Goal: Information Seeking & Learning: Check status

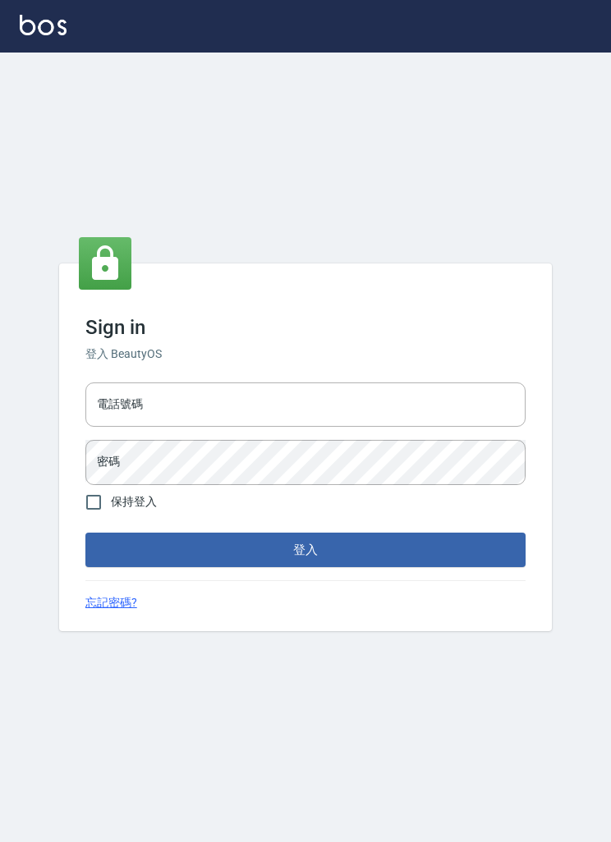
click at [446, 409] on input "電話號碼" at bounding box center [305, 404] width 440 height 44
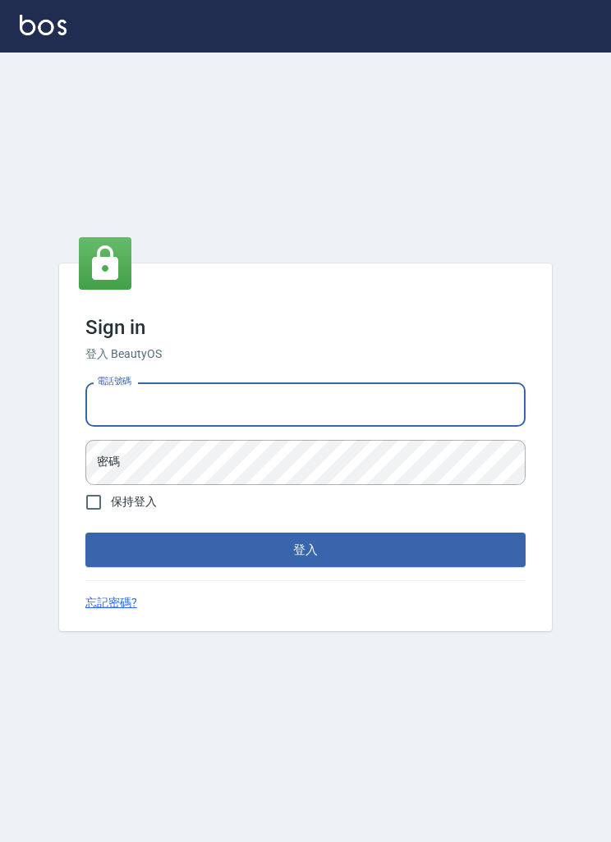
type input "032805930"
click at [305, 567] on button "登入" at bounding box center [305, 550] width 440 height 34
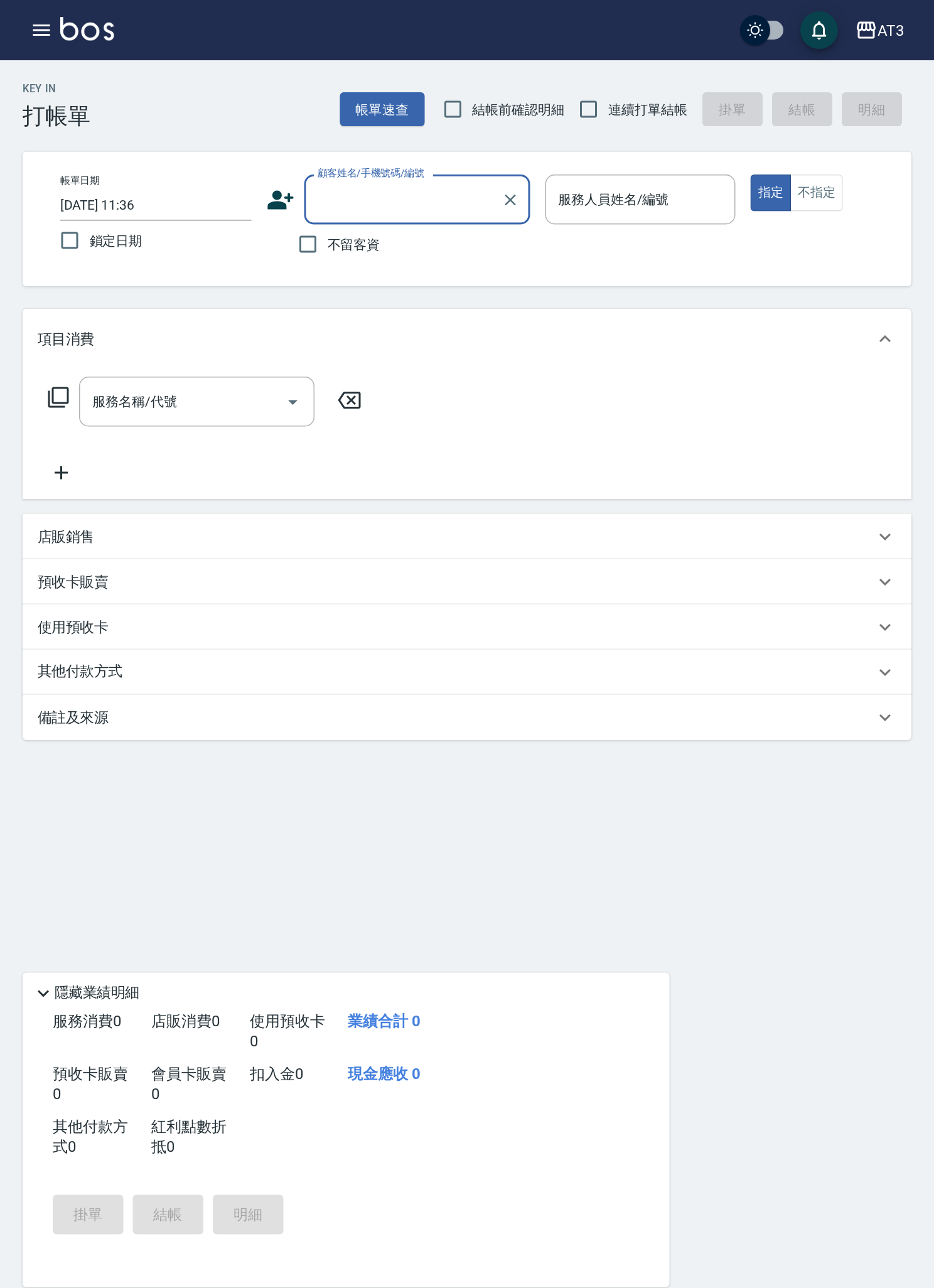
scroll to position [67, 0]
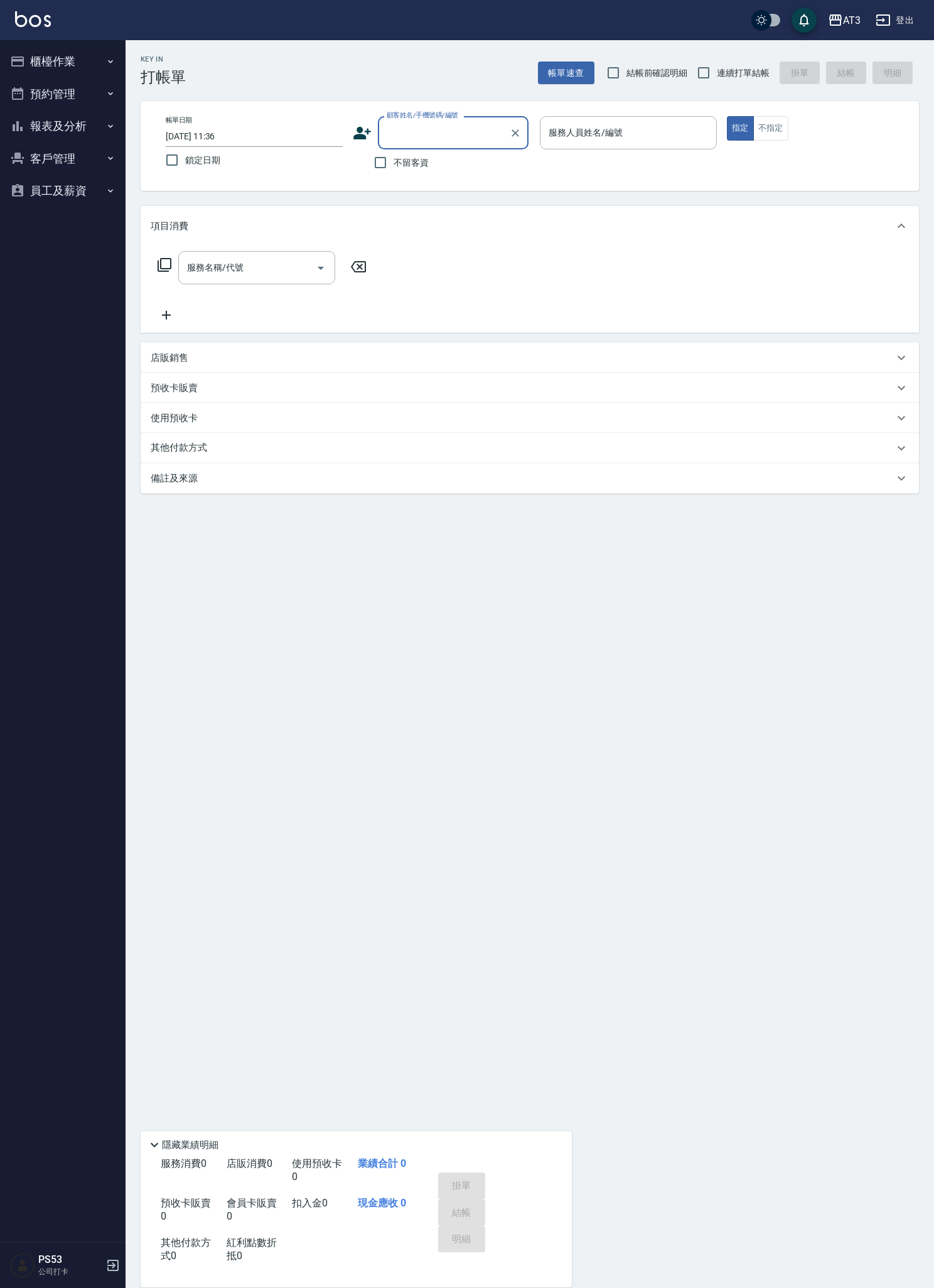
click at [24, 128] on icon "button" at bounding box center [18, 126] width 15 height 15
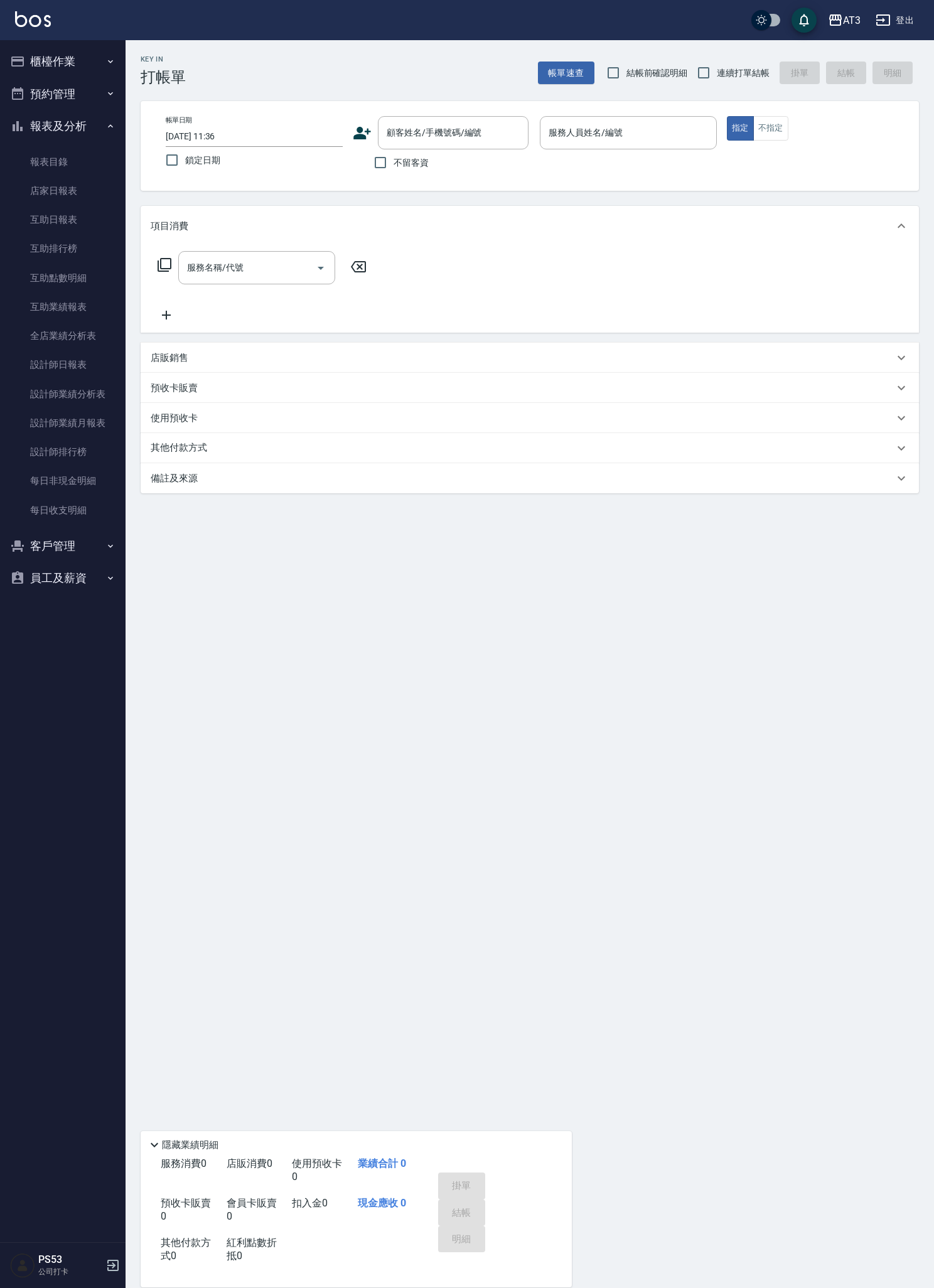
click at [24, 135] on button "報表及分析" at bounding box center [63, 126] width 116 height 33
click at [47, 122] on button "報表及分析" at bounding box center [63, 126] width 116 height 33
click at [25, 368] on link "設計師日報表" at bounding box center [63, 365] width 116 height 29
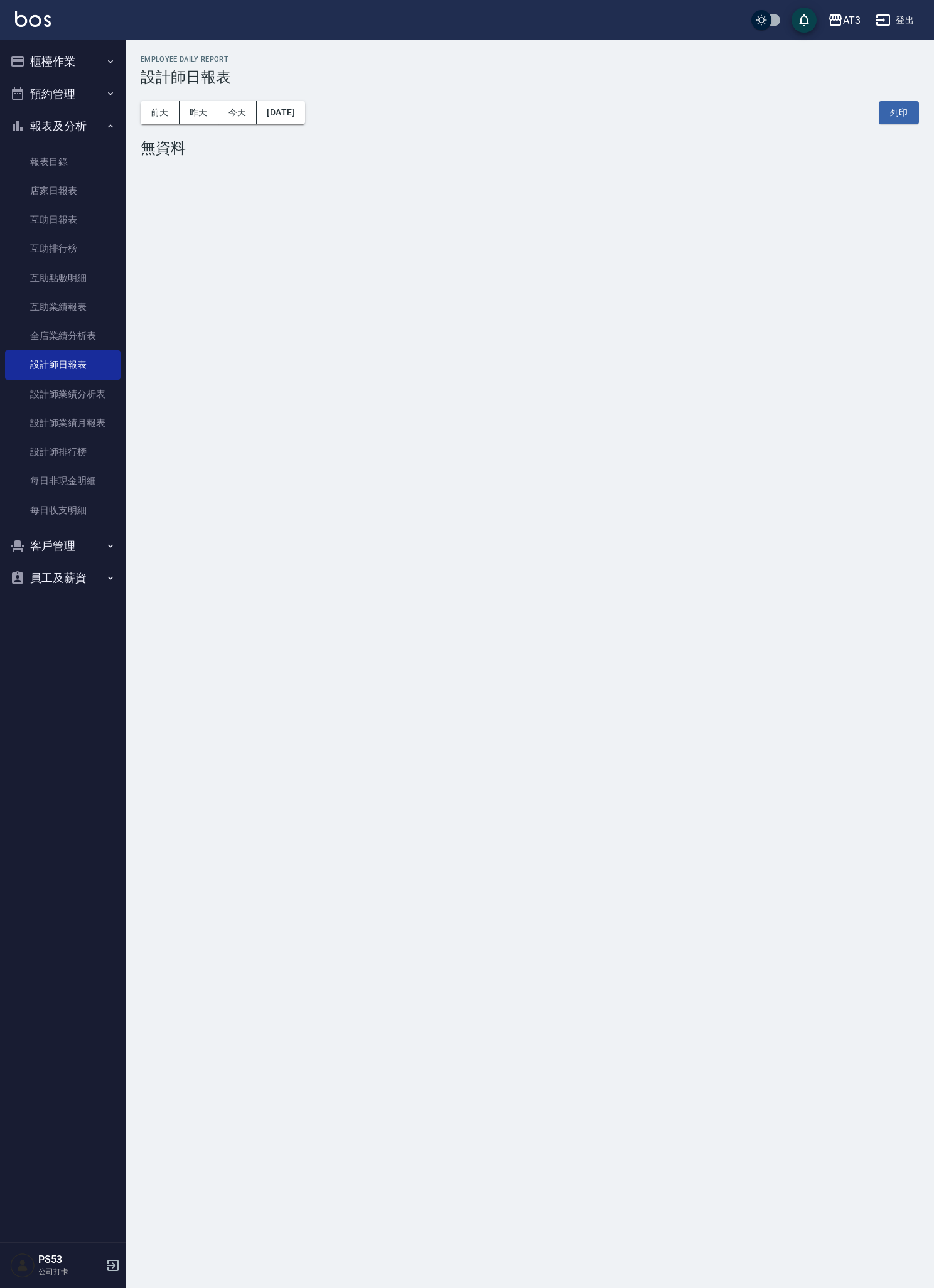
click at [297, 121] on button "[DATE]" at bounding box center [281, 112] width 47 height 23
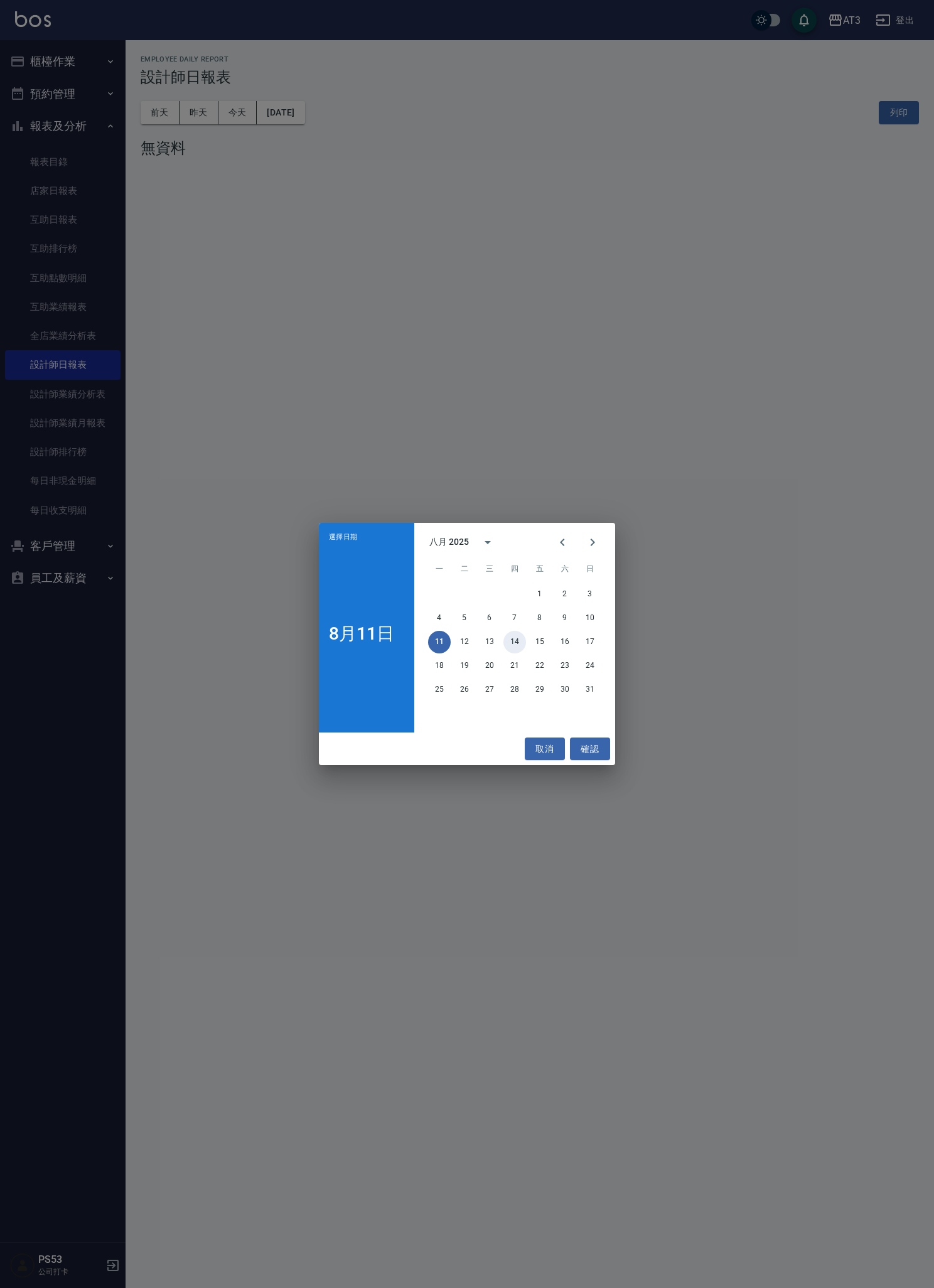
click at [467, 643] on button "14" at bounding box center [515, 642] width 23 height 23
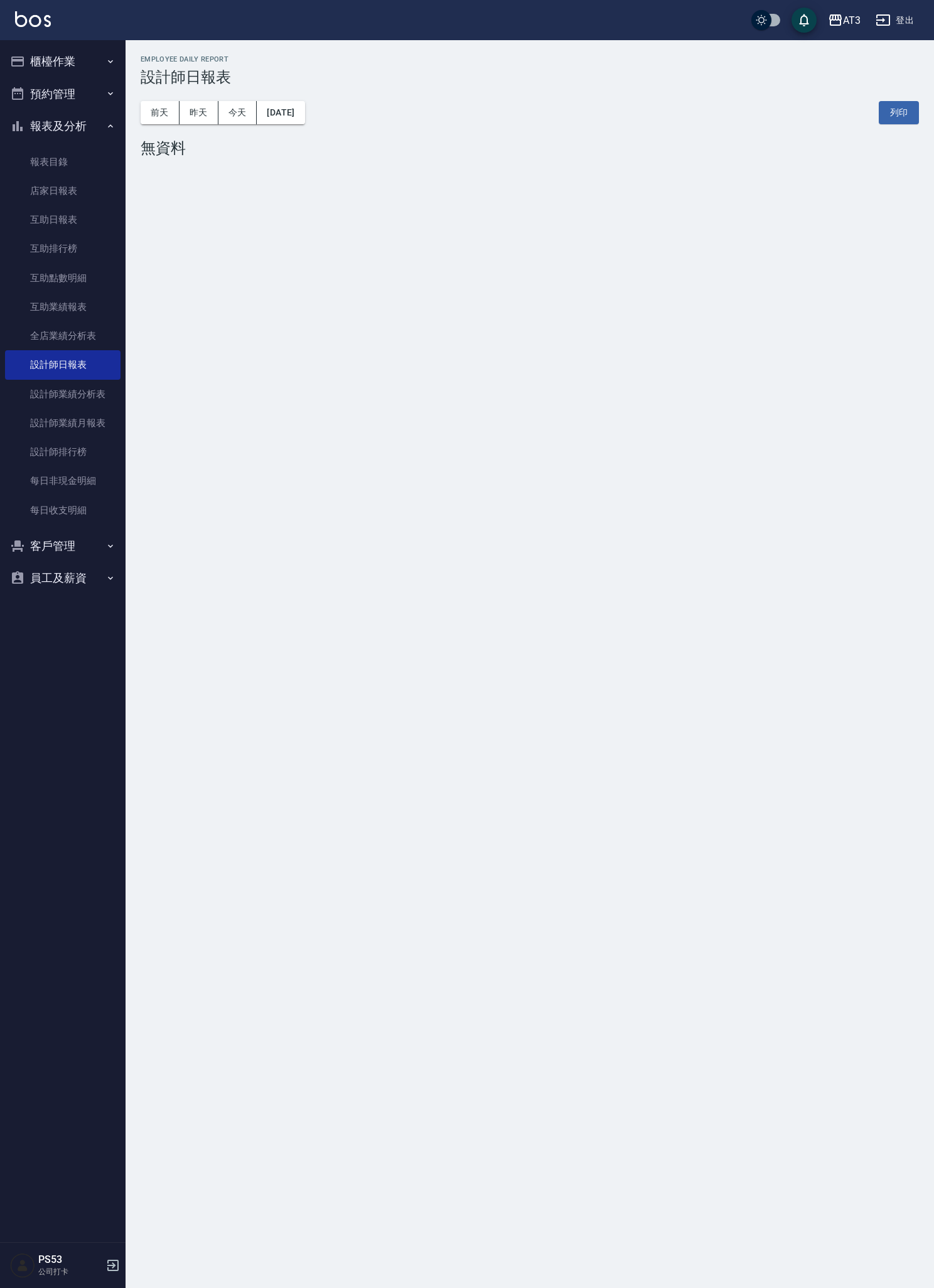
scroll to position [14, 0]
click at [304, 101] on button "[DATE]" at bounding box center [281, 112] width 47 height 23
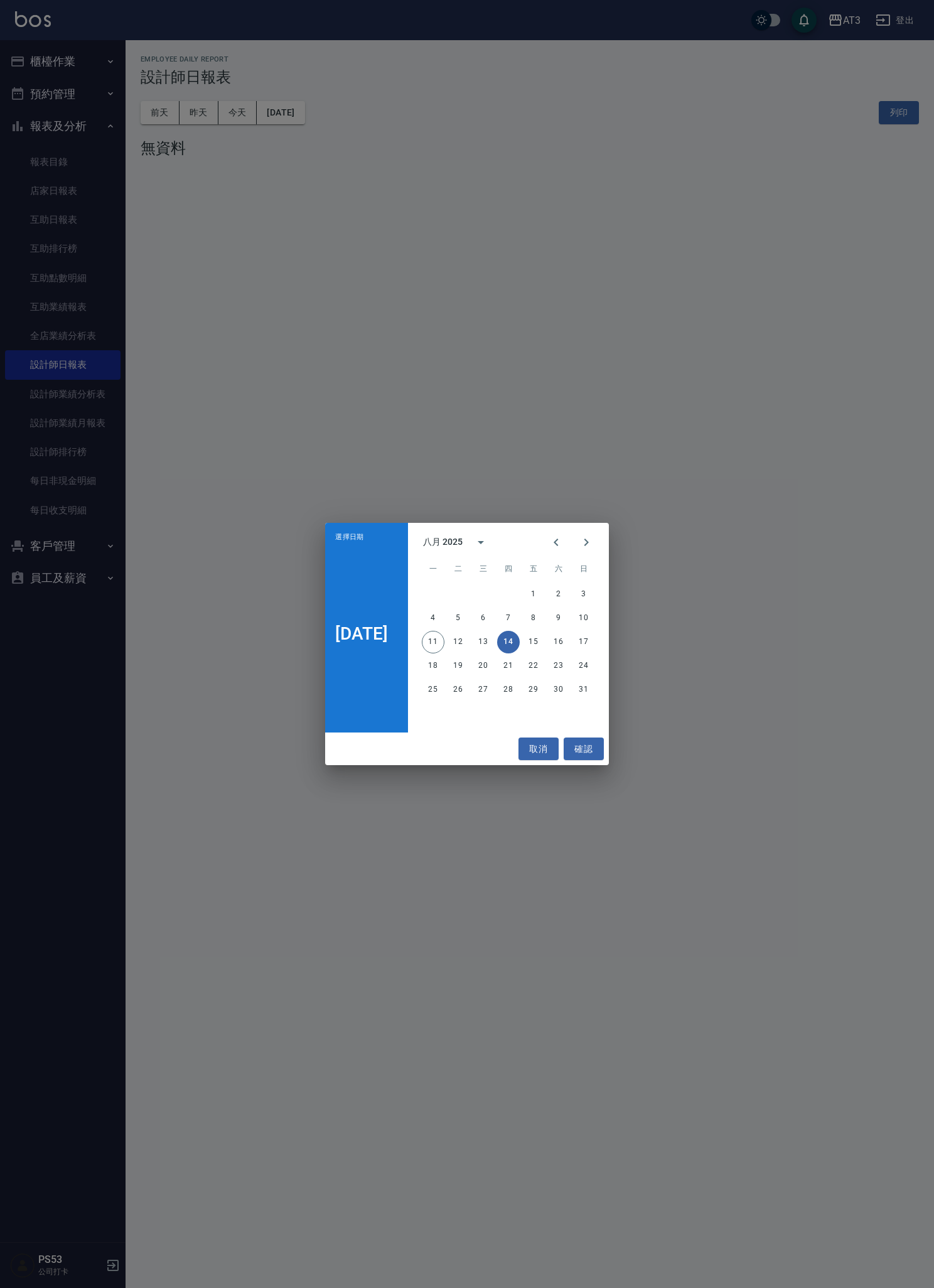
click at [467, 599] on div "1 2 3" at bounding box center [508, 594] width 201 height 23
click at [467, 594] on button "1" at bounding box center [534, 594] width 23 height 23
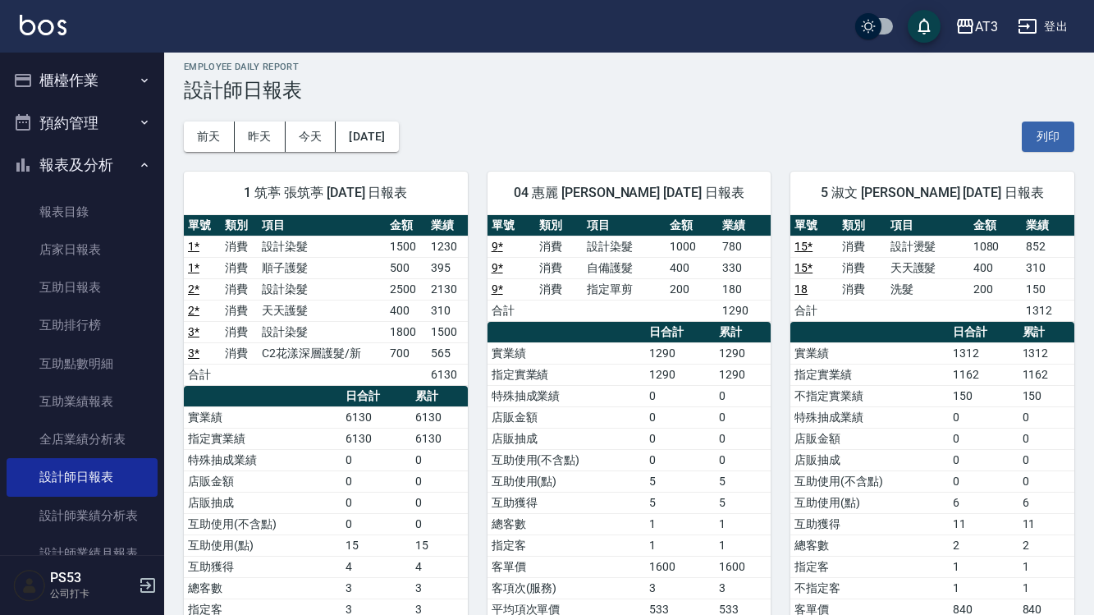
scroll to position [12, 0]
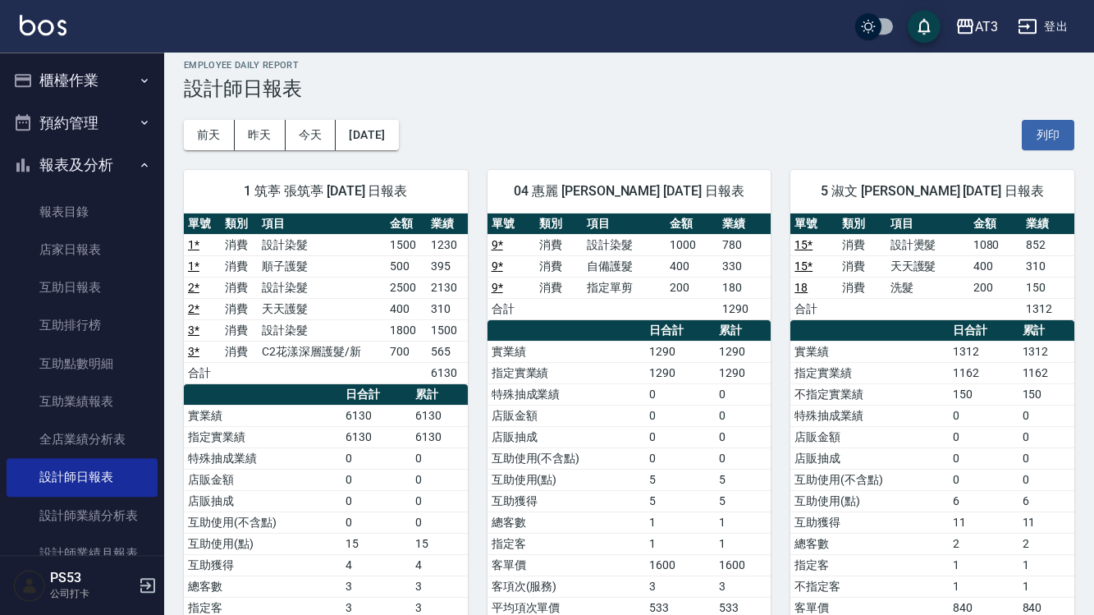
click at [398, 133] on button "[DATE]" at bounding box center [367, 135] width 62 height 30
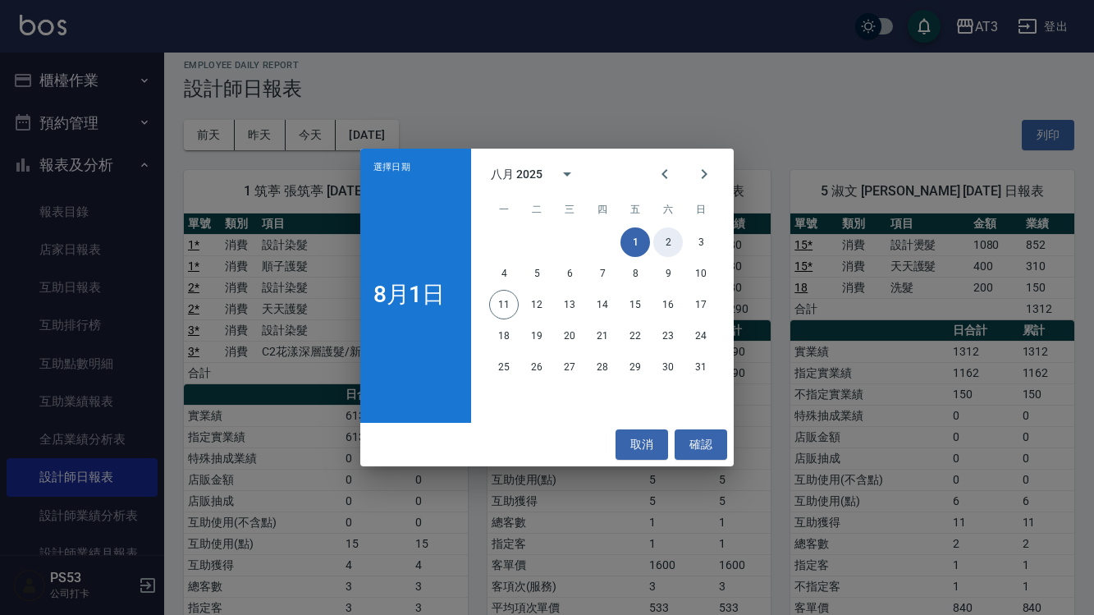
click at [610, 257] on button "2" at bounding box center [668, 242] width 30 height 30
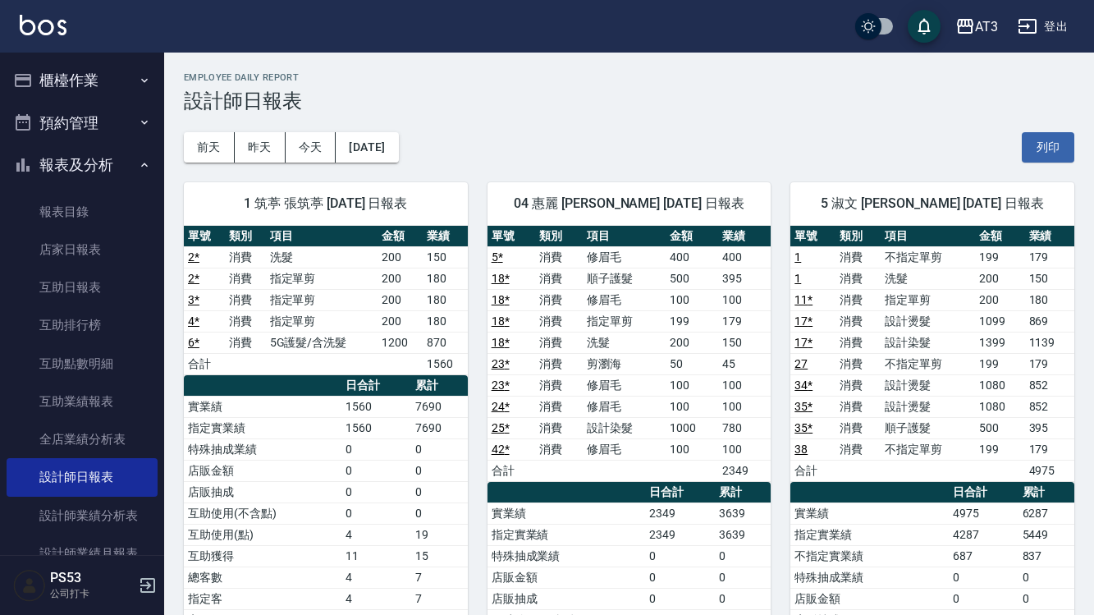
scroll to position [38, 0]
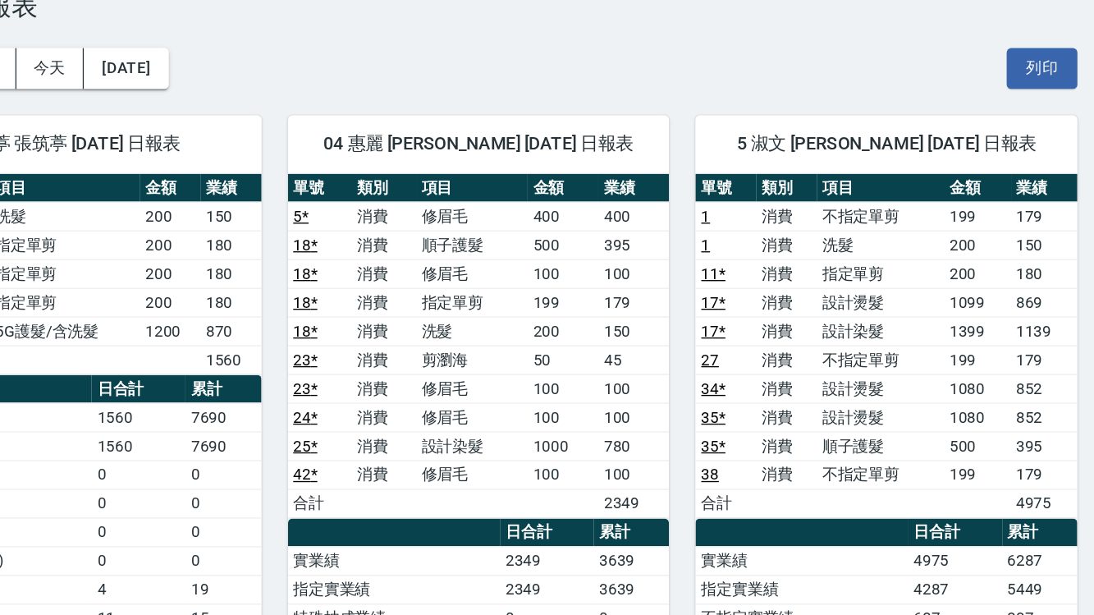
click at [336, 94] on button "[DATE]" at bounding box center [367, 109] width 62 height 30
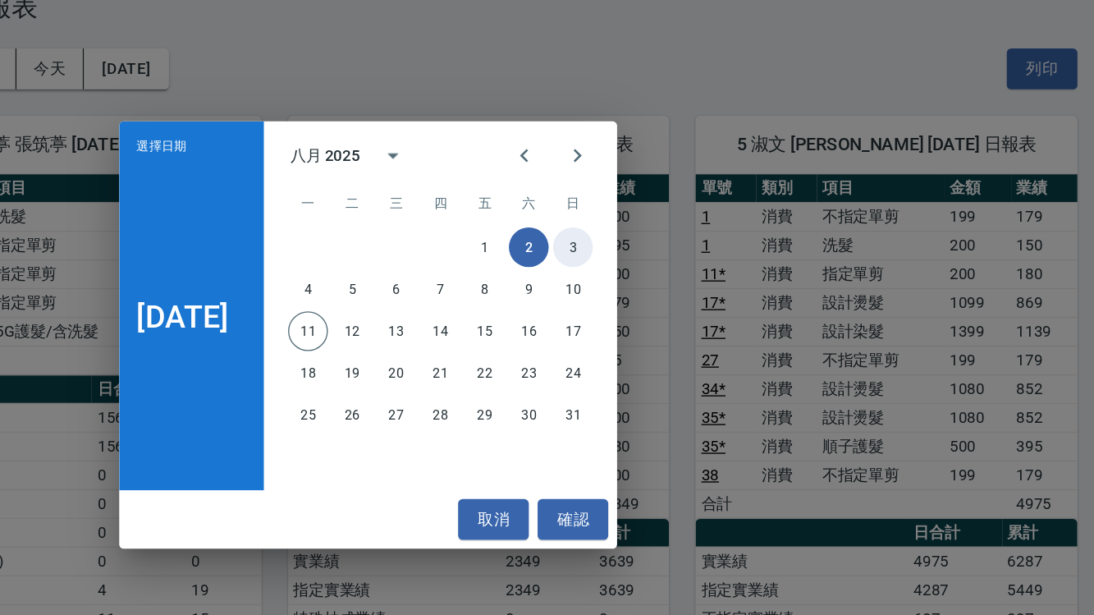
click at [610, 227] on button "3" at bounding box center [699, 242] width 30 height 30
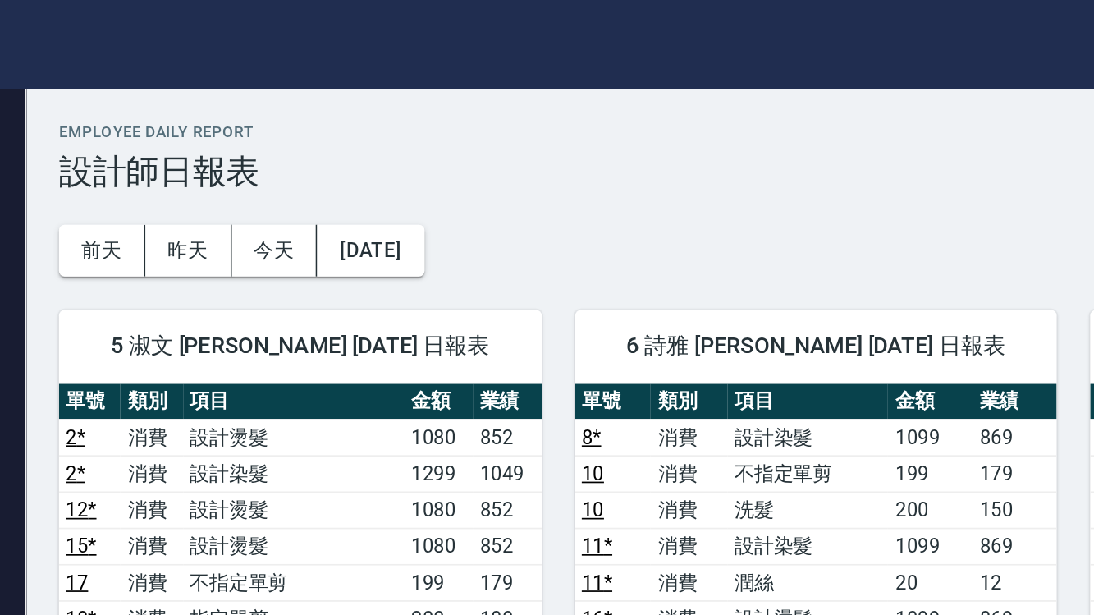
click at [336, 147] on button "[DATE]" at bounding box center [367, 147] width 62 height 30
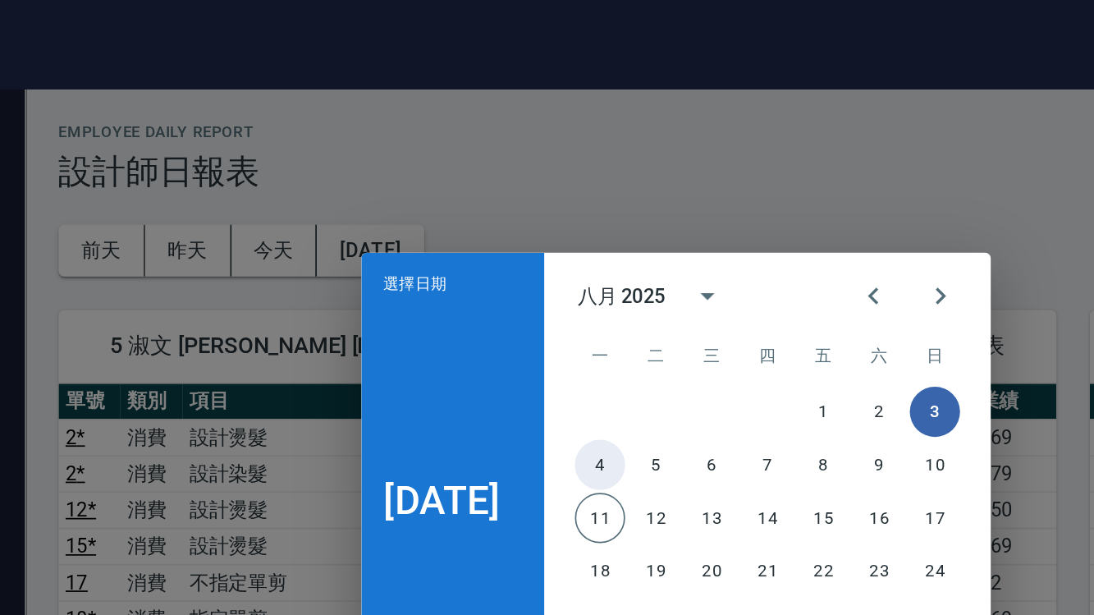
click at [487, 265] on button "4" at bounding box center [502, 273] width 30 height 30
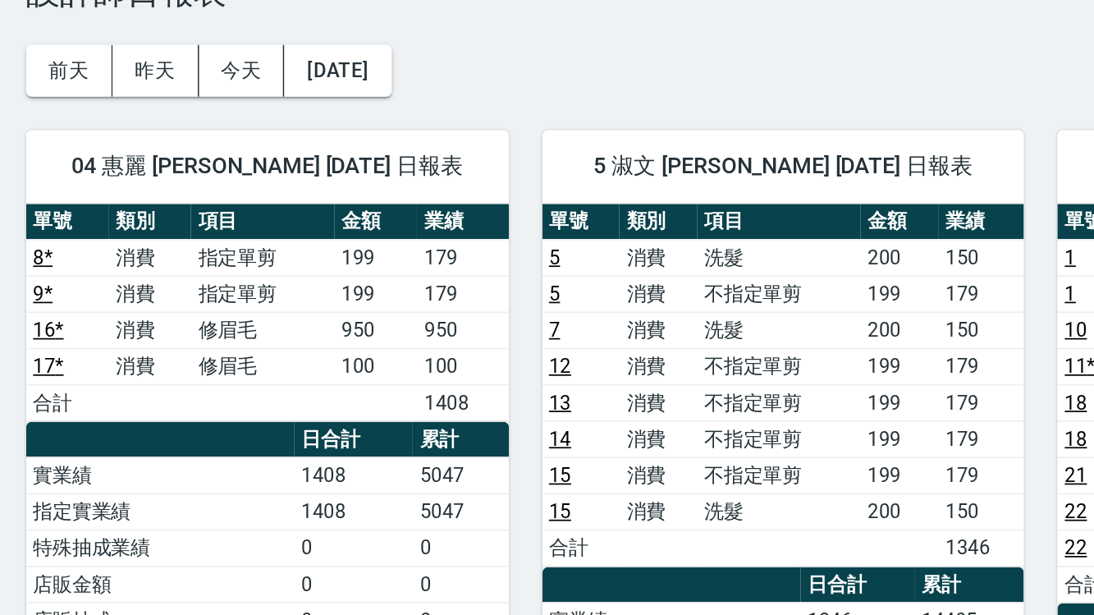
scroll to position [8, 0]
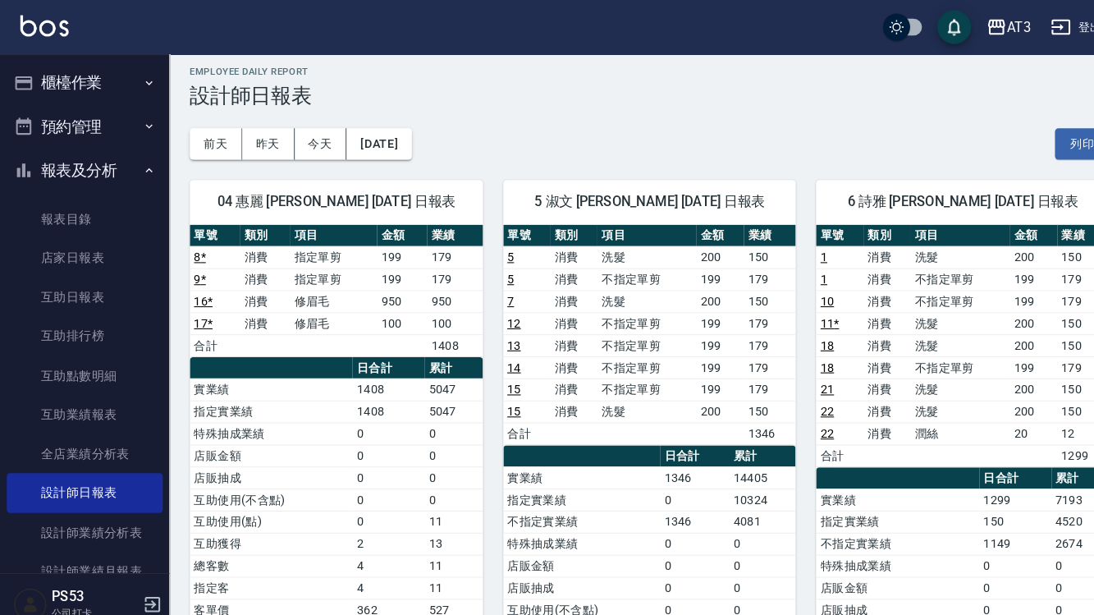
click at [377, 142] on button "[DATE]" at bounding box center [367, 139] width 62 height 30
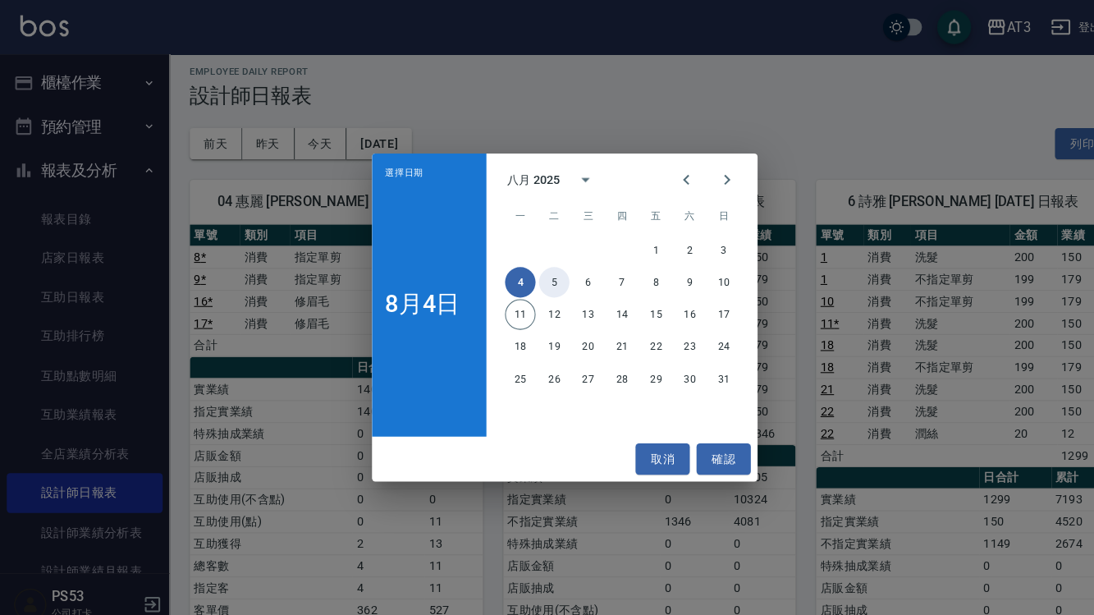
click at [534, 288] on button "5" at bounding box center [537, 273] width 30 height 30
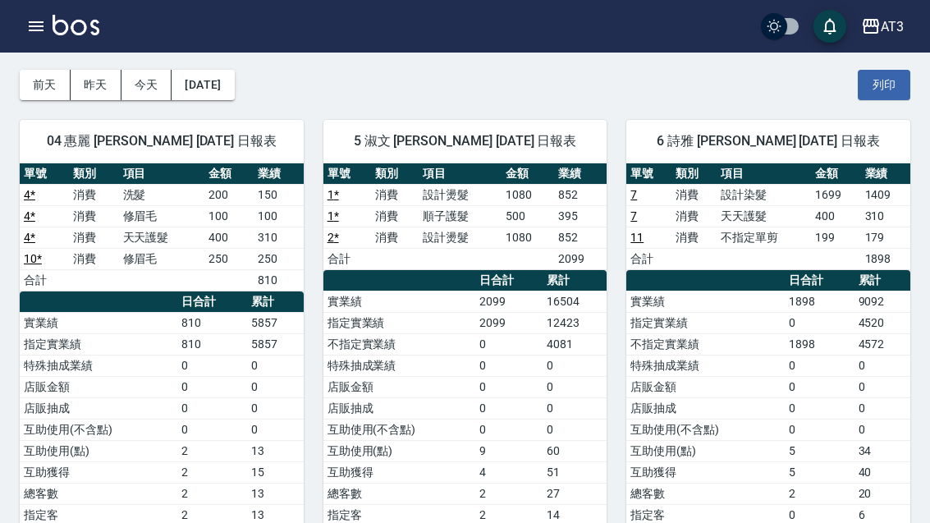
scroll to position [66, 0]
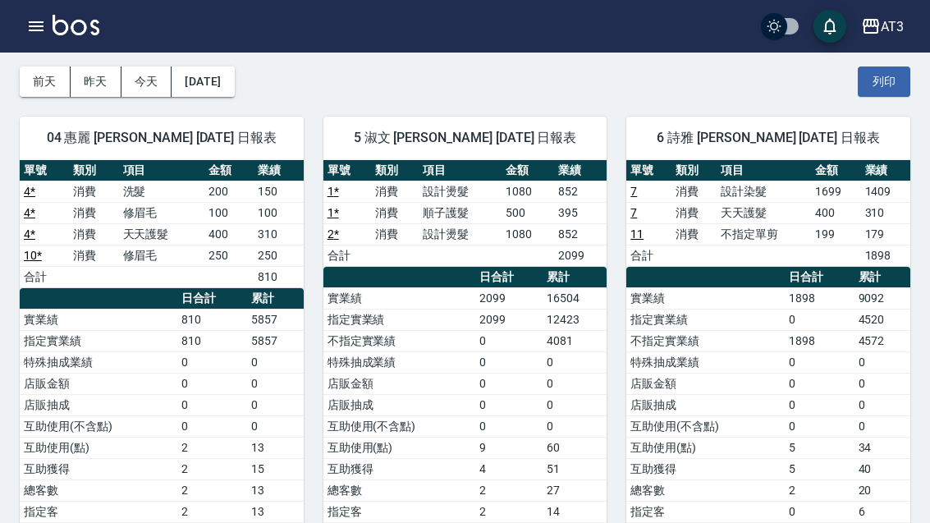
click at [234, 69] on button "[DATE]" at bounding box center [203, 81] width 62 height 30
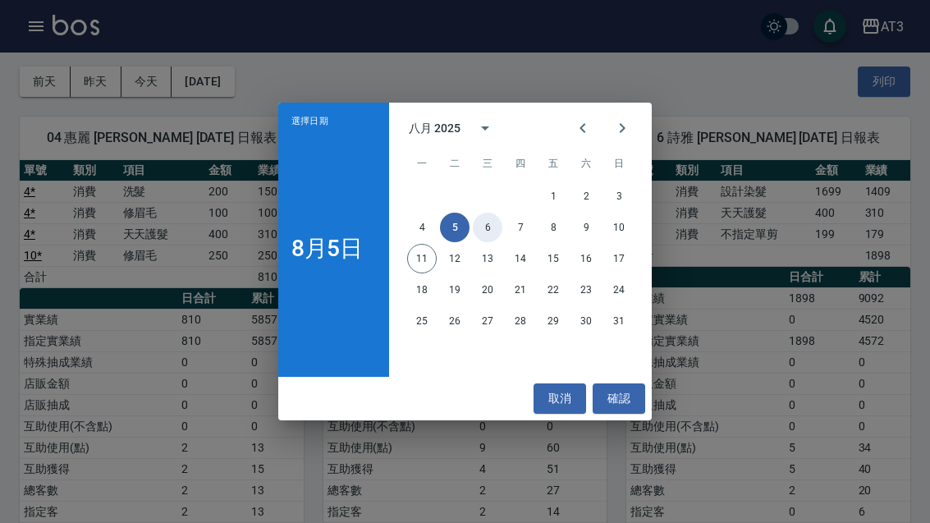
click at [492, 242] on button "6" at bounding box center [488, 228] width 30 height 30
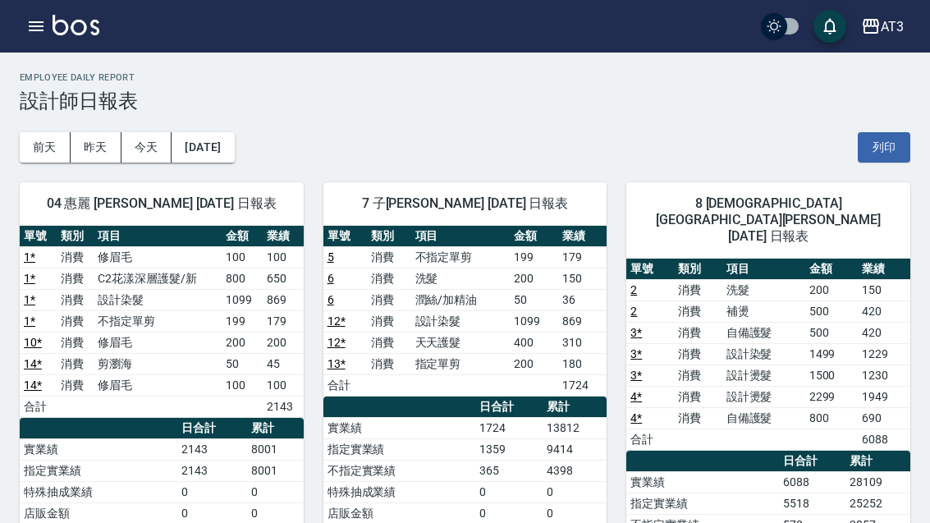
click at [230, 134] on button "[DATE]" at bounding box center [203, 147] width 62 height 30
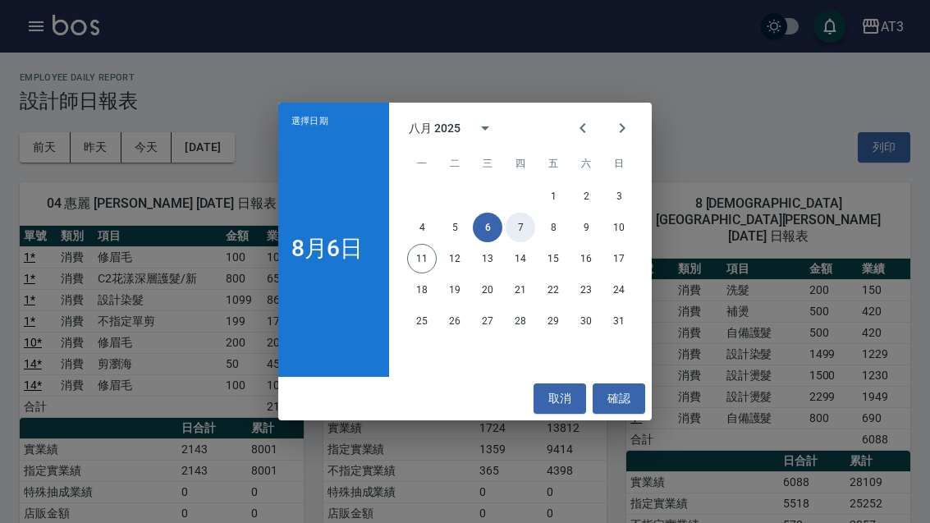
click at [526, 242] on button "7" at bounding box center [521, 228] width 30 height 30
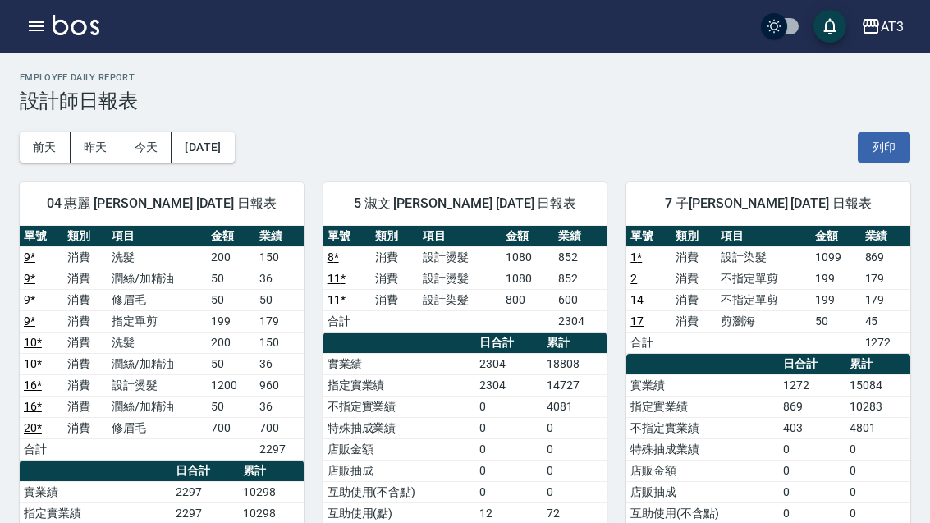
click at [228, 158] on button "[DATE]" at bounding box center [203, 147] width 62 height 30
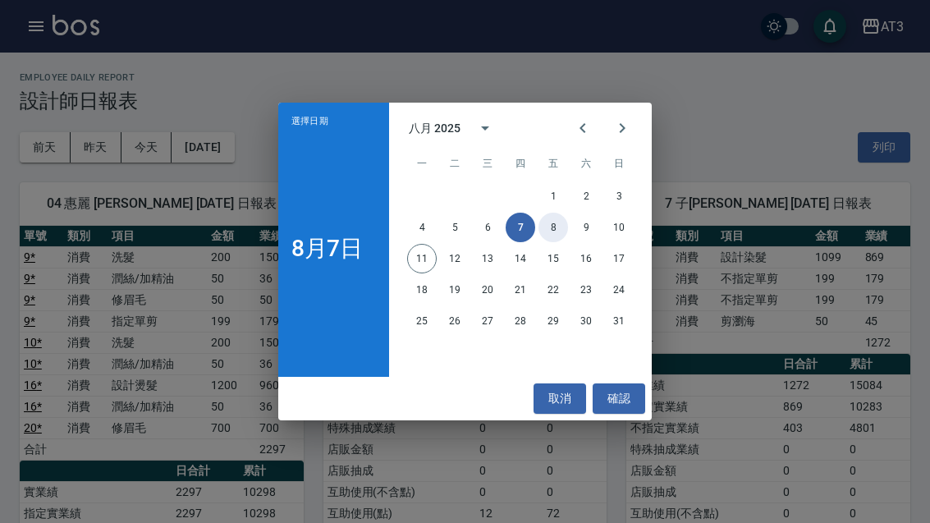
click at [556, 242] on button "8" at bounding box center [553, 228] width 30 height 30
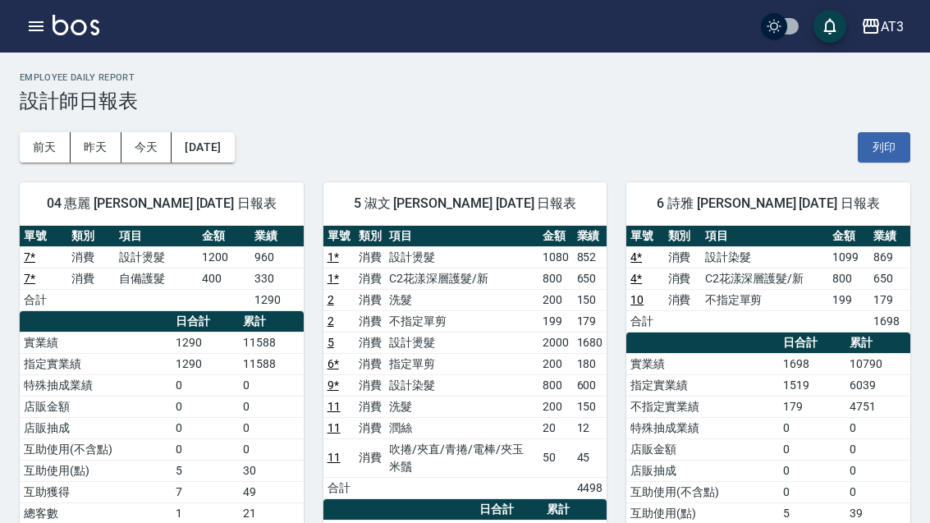
click at [234, 143] on button "[DATE]" at bounding box center [203, 147] width 62 height 30
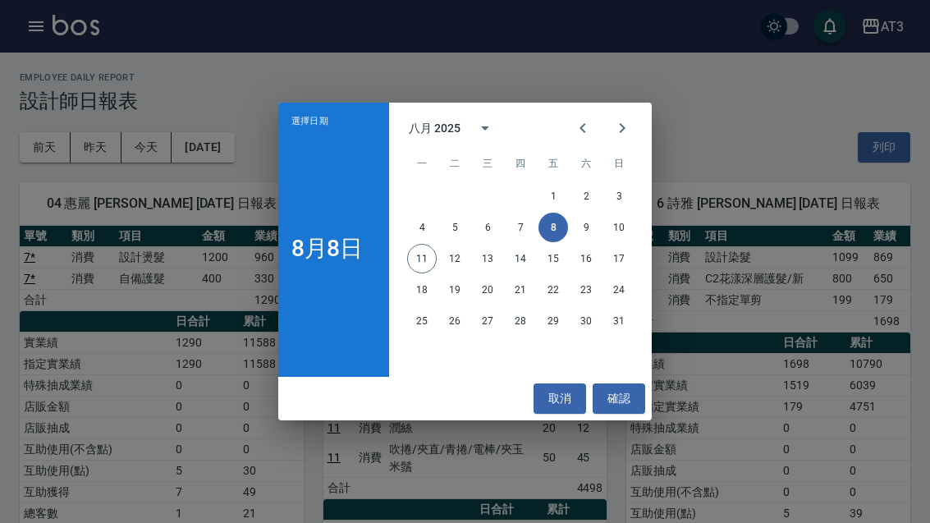
click at [610, 199] on div "選擇日期 [DATE] 八月 2025 一 二 三 四 五 六 日 1 2 3 4 5 6 7 8 9 10 11 12 13 14 15 16 17 18 …" at bounding box center [465, 261] width 930 height 523
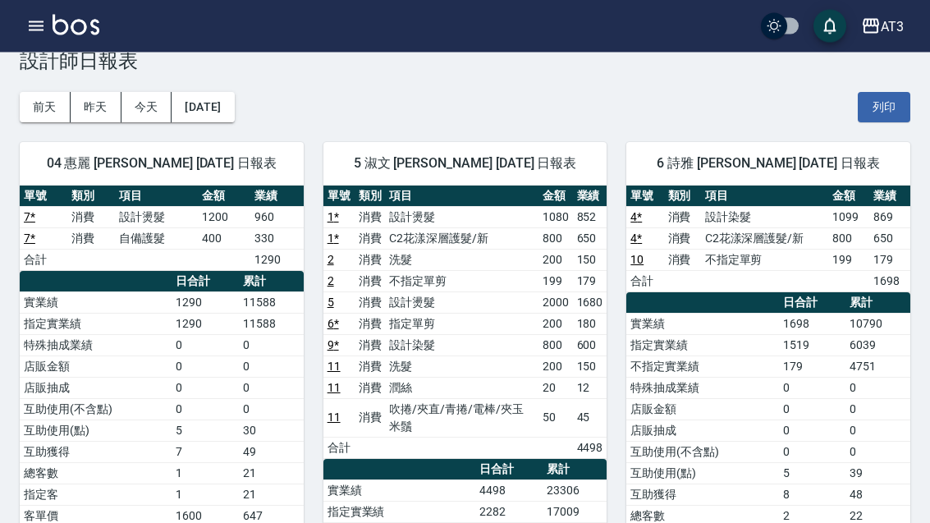
click at [234, 112] on button "[DATE]" at bounding box center [203, 108] width 62 height 30
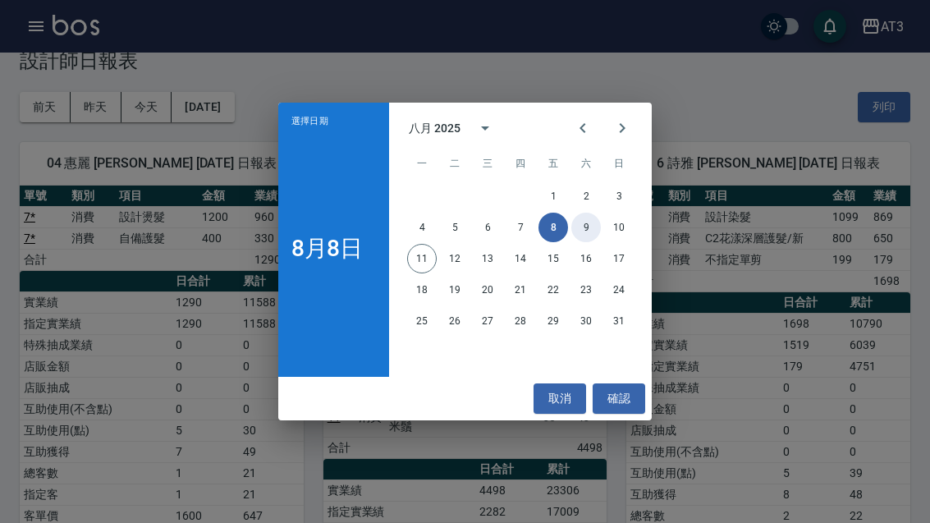
click at [592, 242] on button "9" at bounding box center [586, 228] width 30 height 30
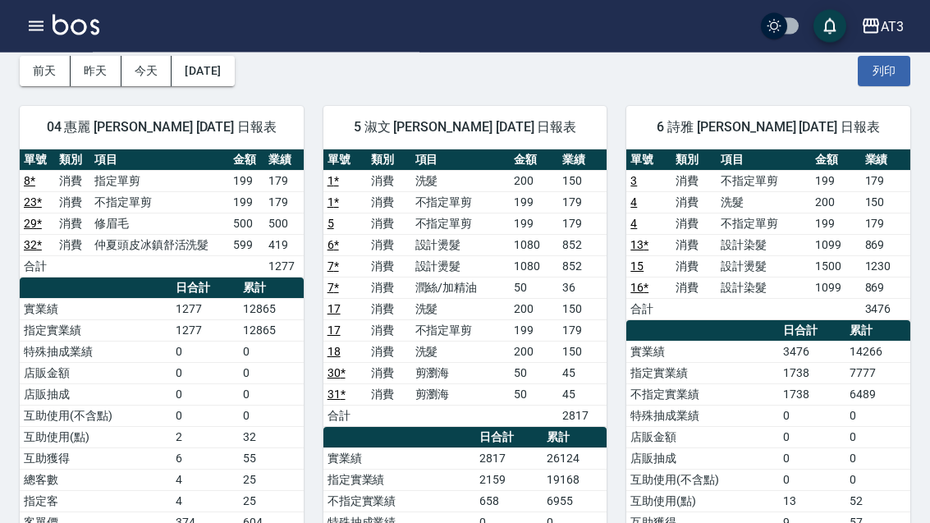
scroll to position [76, 0]
click at [234, 72] on button "[DATE]" at bounding box center [203, 71] width 62 height 30
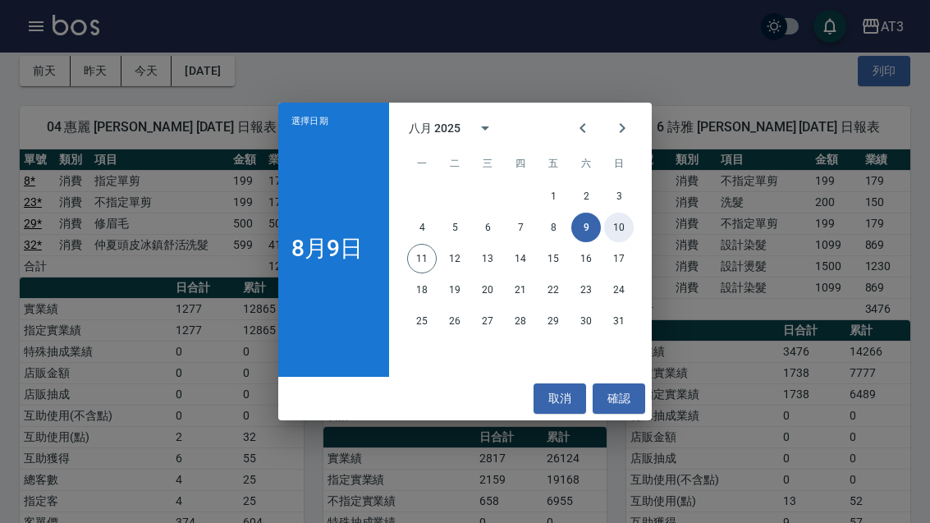
click at [610, 242] on button "10" at bounding box center [619, 228] width 30 height 30
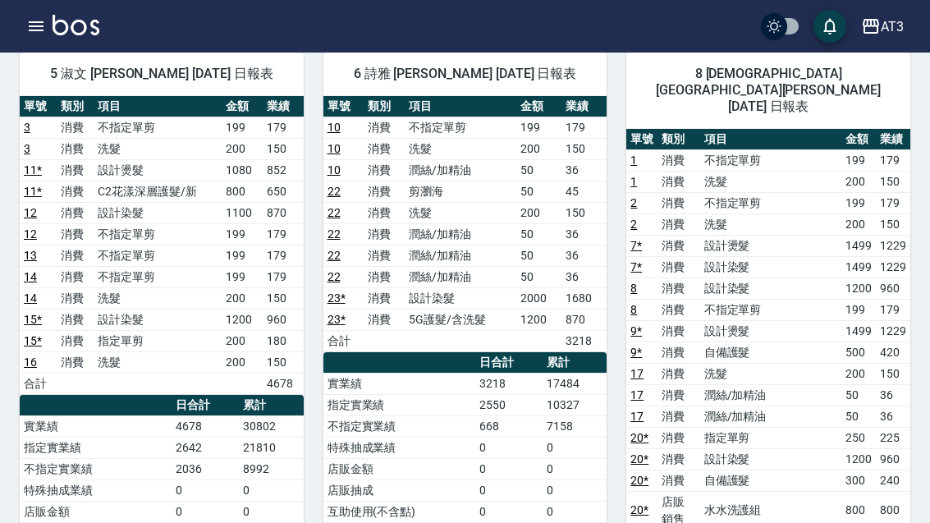
scroll to position [182, 0]
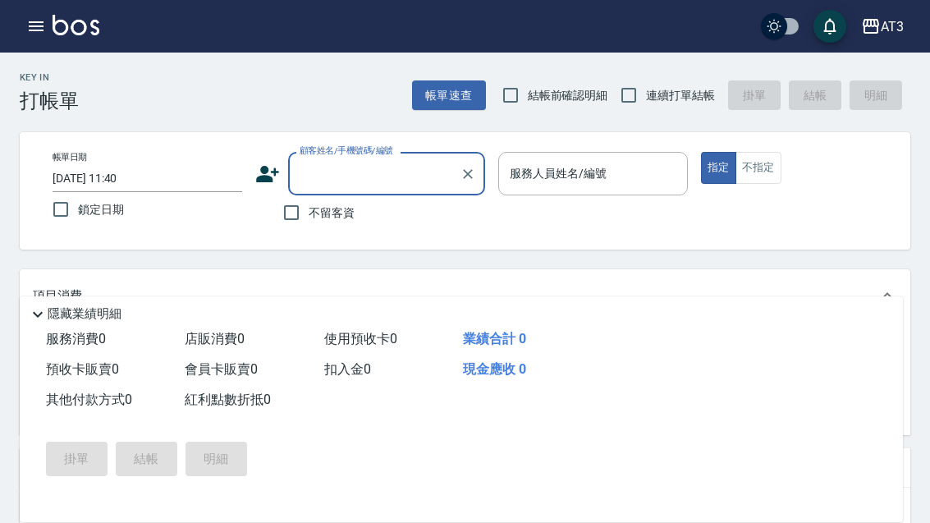
click at [19, 43] on div "AT3 登出" at bounding box center [465, 26] width 930 height 53
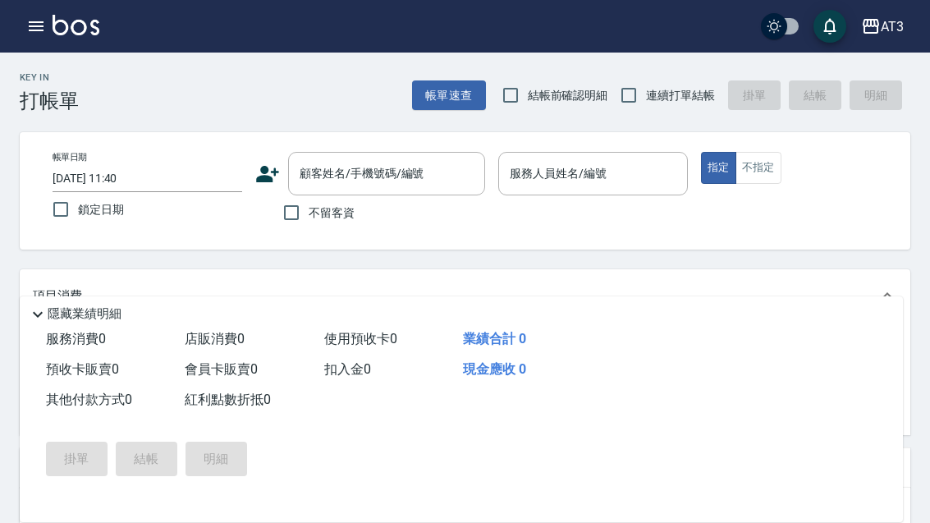
click at [30, 36] on button "button" at bounding box center [36, 26] width 33 height 33
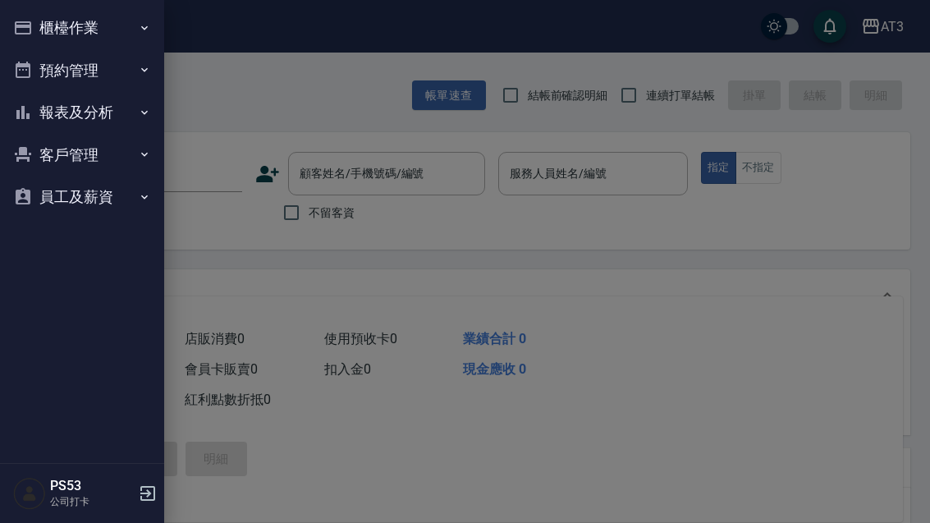
click at [126, 121] on button "報表及分析" at bounding box center [82, 112] width 151 height 43
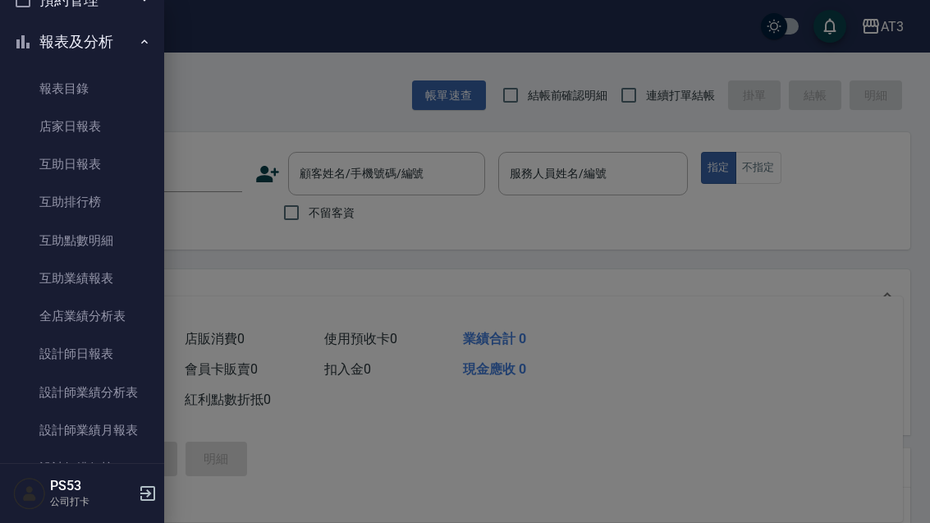
scroll to position [72, 0]
click at [114, 357] on link "設計師日報表" at bounding box center [82, 352] width 151 height 38
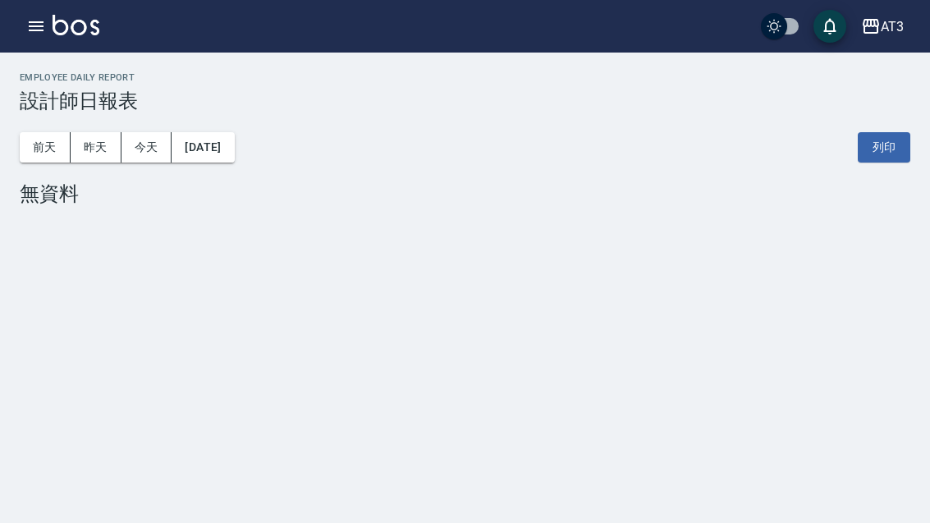
click at [99, 140] on button "昨天" at bounding box center [96, 147] width 51 height 30
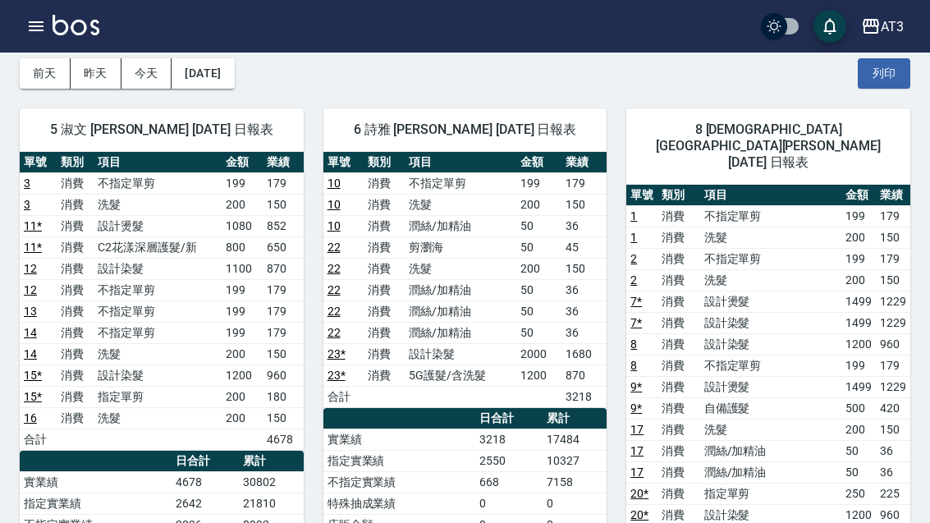
scroll to position [72, 0]
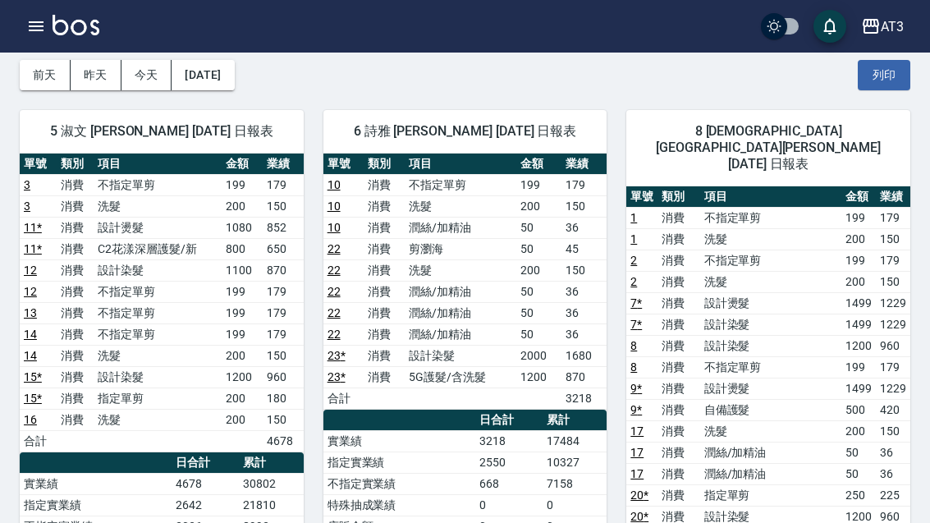
click at [234, 76] on button "[DATE]" at bounding box center [203, 75] width 62 height 30
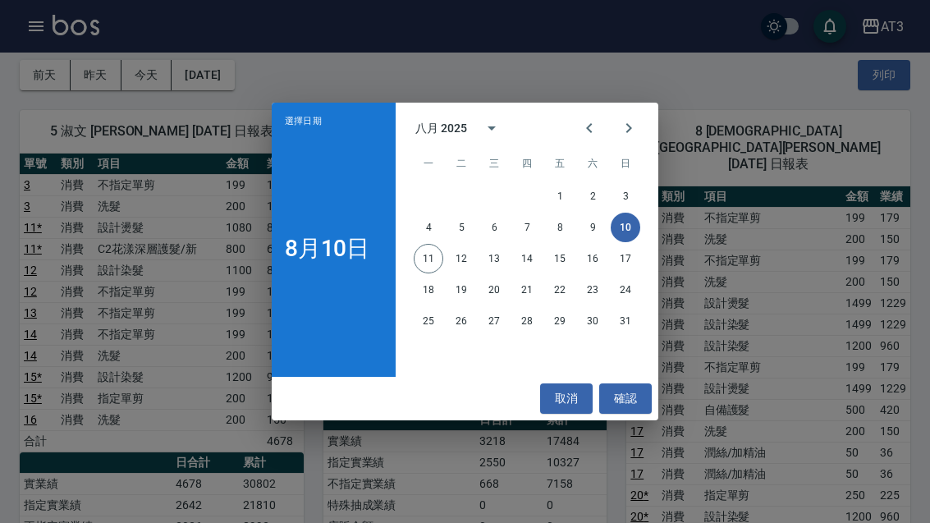
click at [481, 148] on button "calendar view is open, switch to year view" at bounding box center [491, 127] width 39 height 39
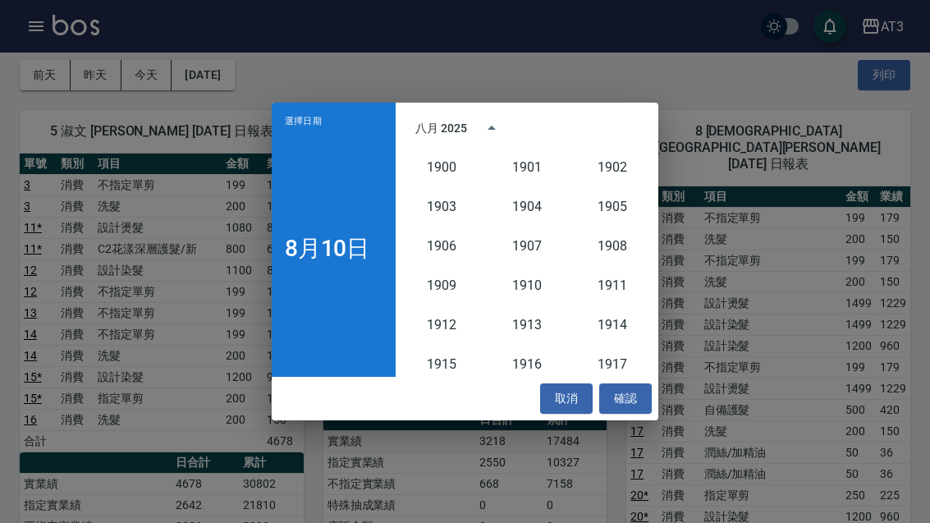
scroll to position [1520, 0]
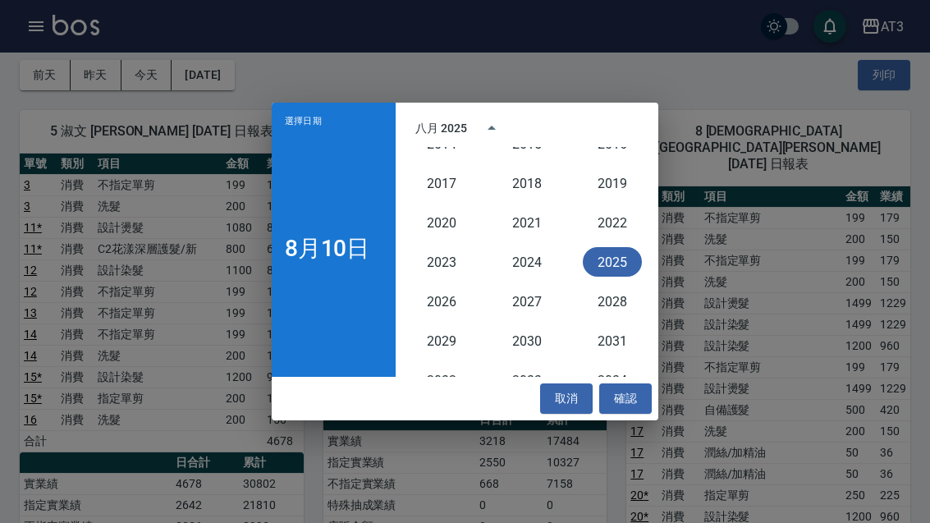
click at [484, 138] on icon "year view is open, switch to calendar view" at bounding box center [492, 128] width 20 height 20
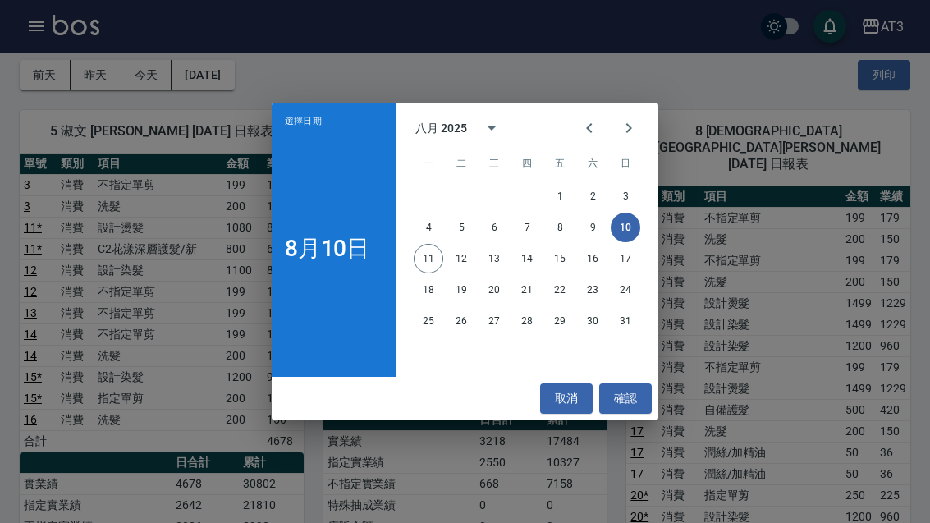
click at [597, 138] on icon "Previous month" at bounding box center [589, 128] width 20 height 20
click at [532, 242] on button "10" at bounding box center [527, 228] width 30 height 30
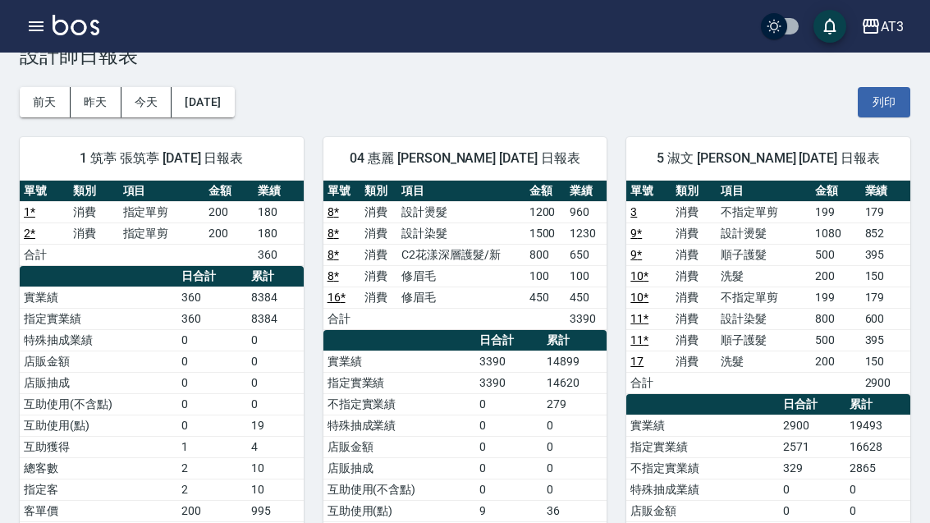
scroll to position [46, 0]
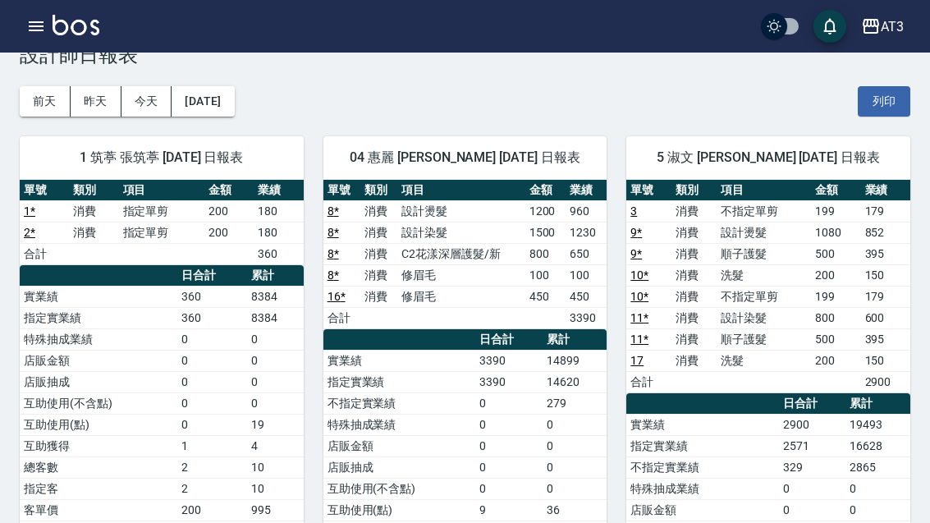
click at [80, 34] on img at bounding box center [76, 25] width 47 height 21
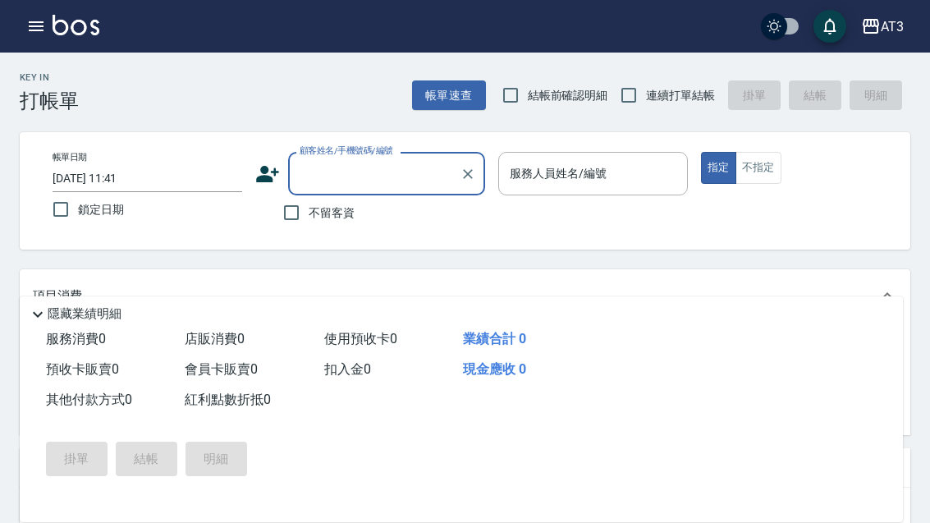
click at [13, 78] on div "Key In 打帳單" at bounding box center [39, 83] width 79 height 60
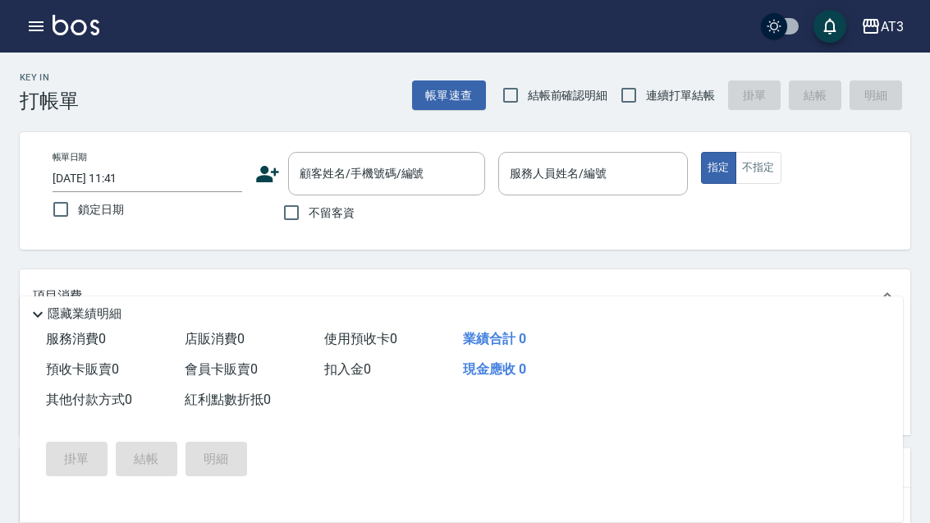
click at [35, 73] on h2 "Key In" at bounding box center [49, 77] width 59 height 11
click at [52, 70] on div "Key In 打帳單" at bounding box center [39, 83] width 79 height 60
click at [34, 71] on div "Key In 打帳單" at bounding box center [39, 83] width 79 height 60
click at [46, 82] on h2 "Key In" at bounding box center [49, 77] width 59 height 11
click at [21, 70] on div "Key In 打帳單" at bounding box center [39, 83] width 79 height 60
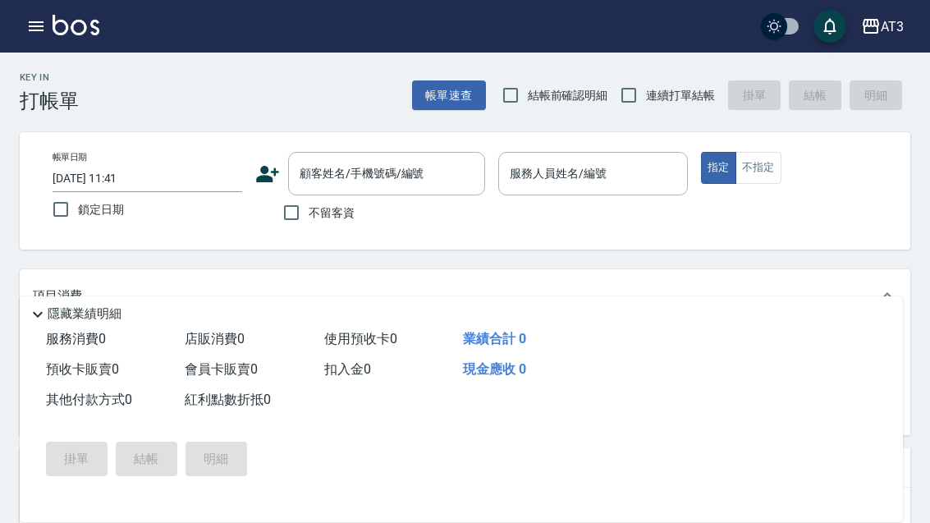
click at [21, 69] on div "Key In 打帳單" at bounding box center [39, 83] width 79 height 60
click at [40, 76] on h2 "Key In" at bounding box center [49, 77] width 59 height 11
click at [42, 76] on h2 "Key In" at bounding box center [49, 77] width 59 height 11
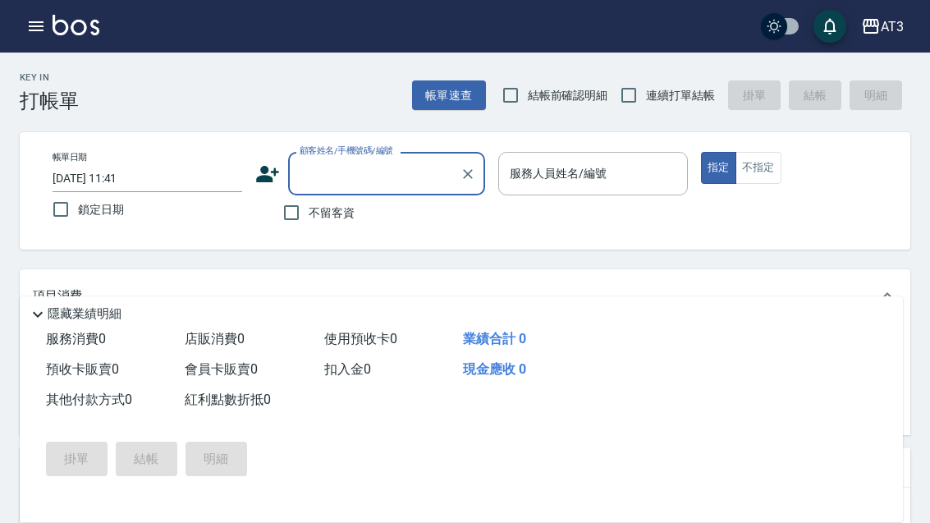
click at [34, 28] on icon "button" at bounding box center [36, 26] width 20 height 20
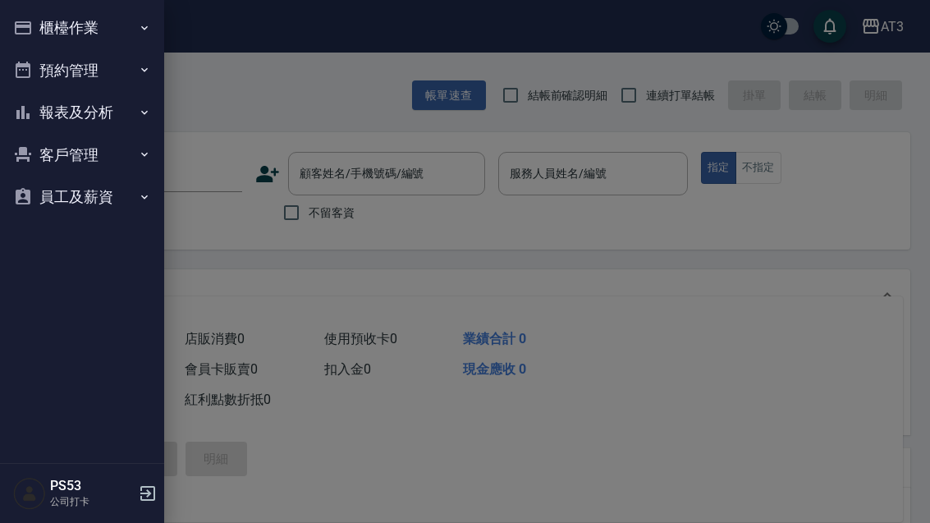
click at [37, 115] on button "報表及分析" at bounding box center [82, 112] width 151 height 43
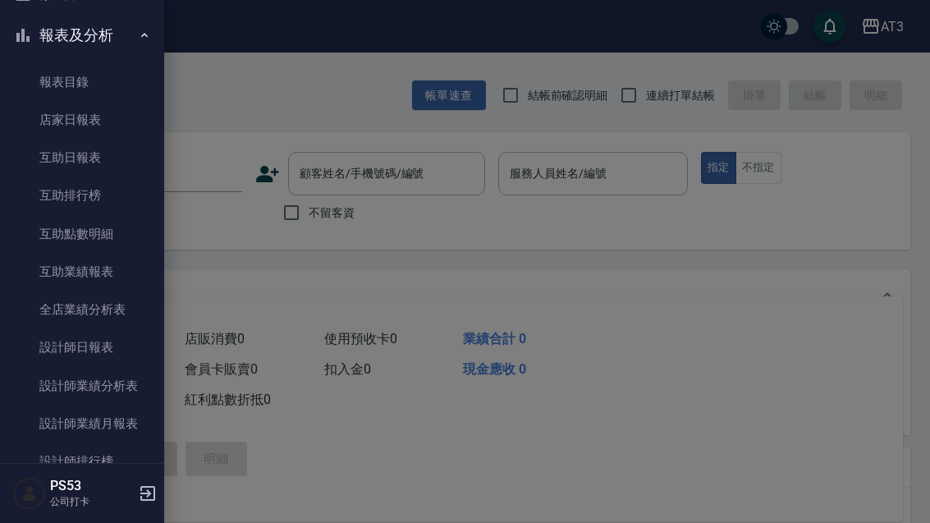
scroll to position [125, 0]
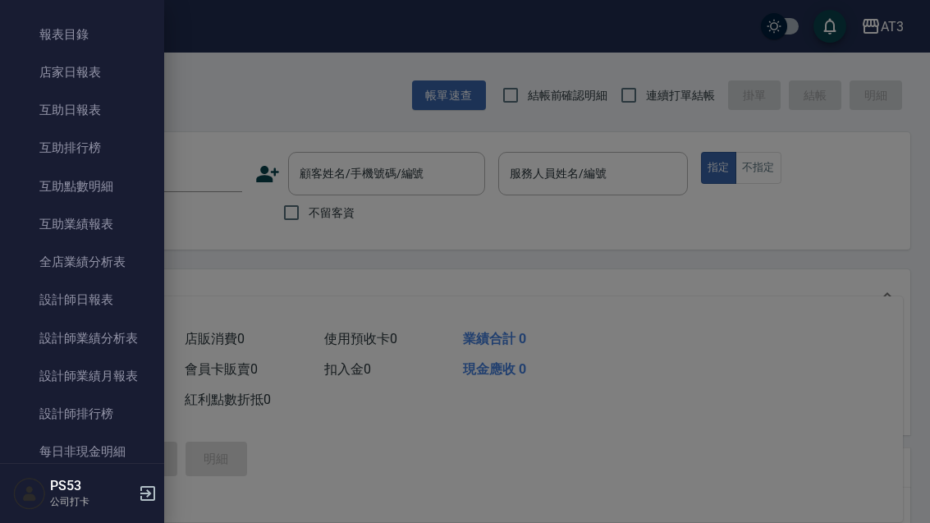
click at [42, 140] on link "互助排行榜" at bounding box center [82, 148] width 151 height 38
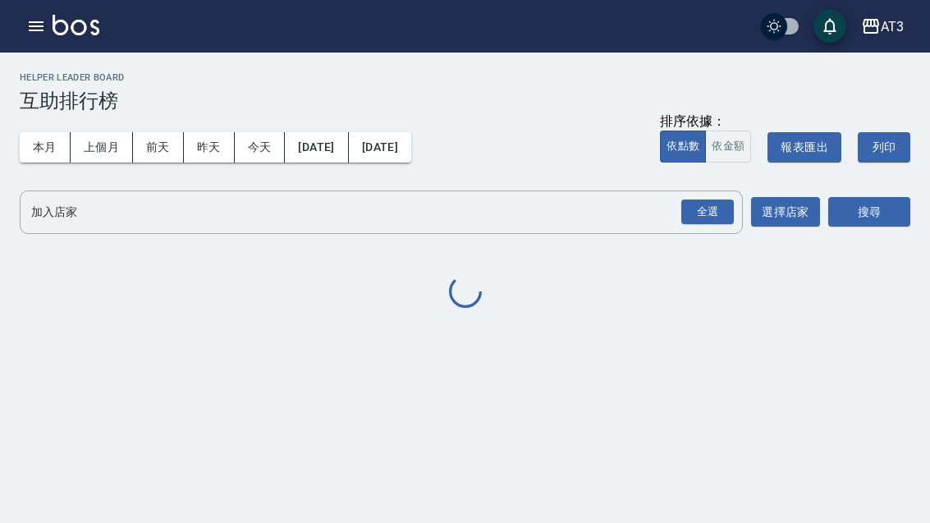
click at [29, 21] on icon "button" at bounding box center [36, 26] width 15 height 10
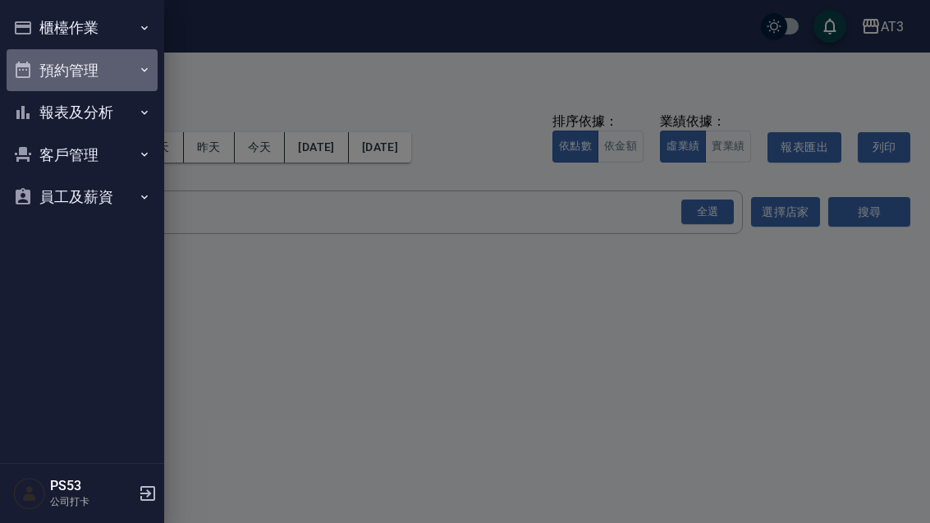
click at [50, 72] on button "預約管理" at bounding box center [82, 70] width 151 height 43
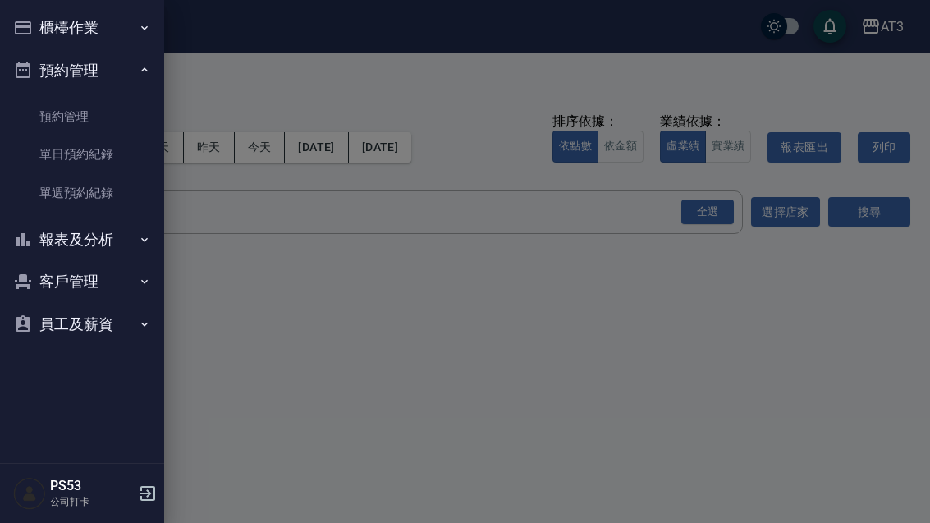
click at [37, 71] on button "預約管理" at bounding box center [82, 70] width 151 height 43
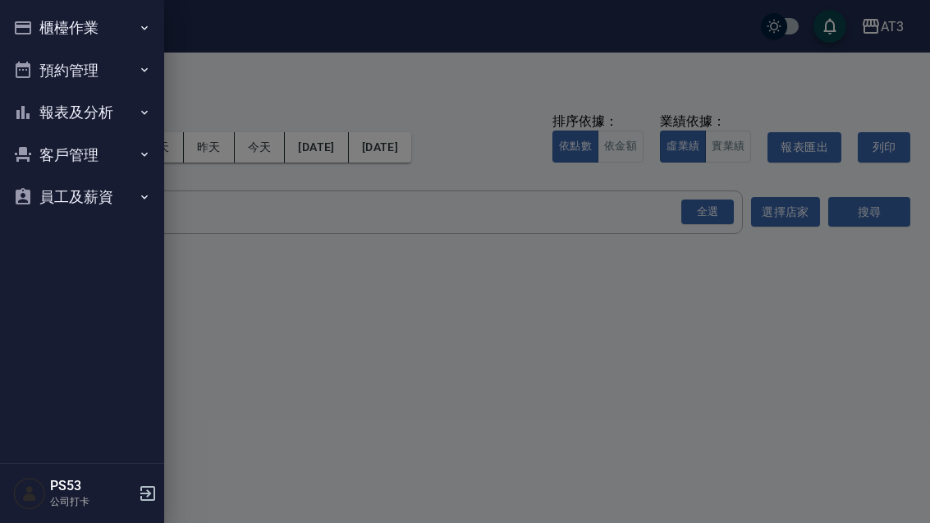
click at [30, 110] on icon "button" at bounding box center [23, 113] width 20 height 20
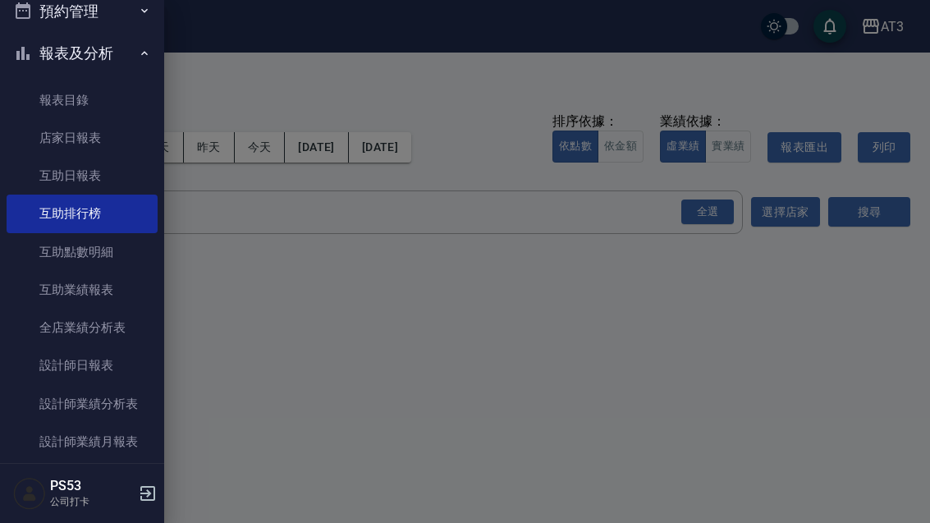
scroll to position [89, 0]
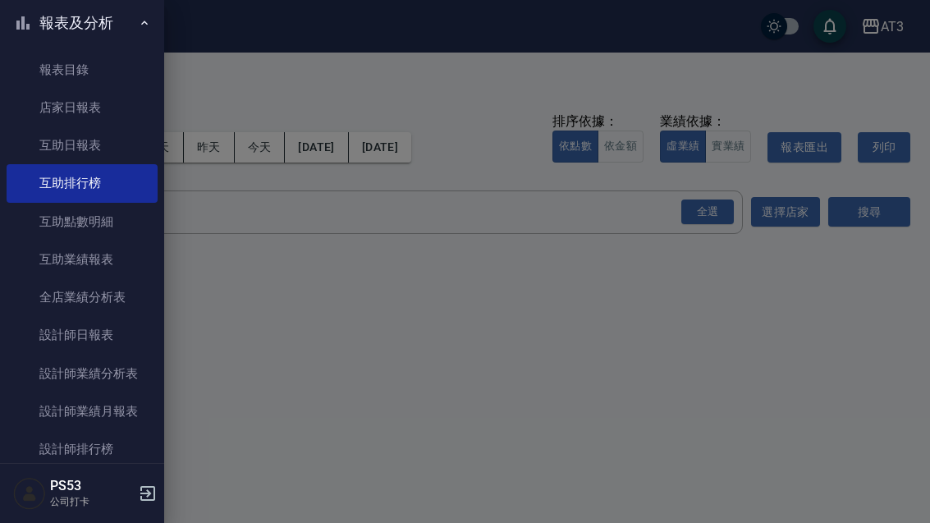
click at [47, 300] on link "全店業績分析表" at bounding box center [82, 297] width 151 height 38
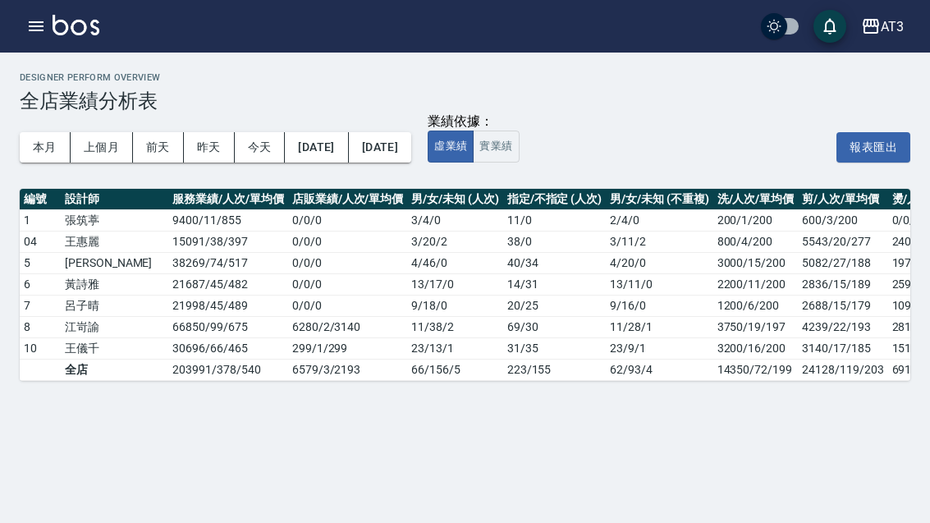
click at [53, 140] on button "本月" at bounding box center [45, 147] width 51 height 30
click at [44, 133] on button "本月" at bounding box center [45, 147] width 51 height 30
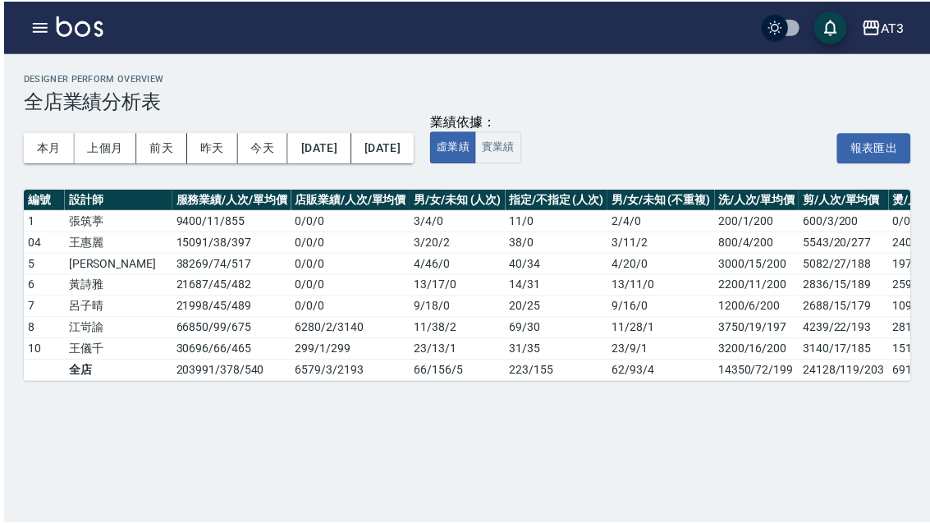
scroll to position [10, 0]
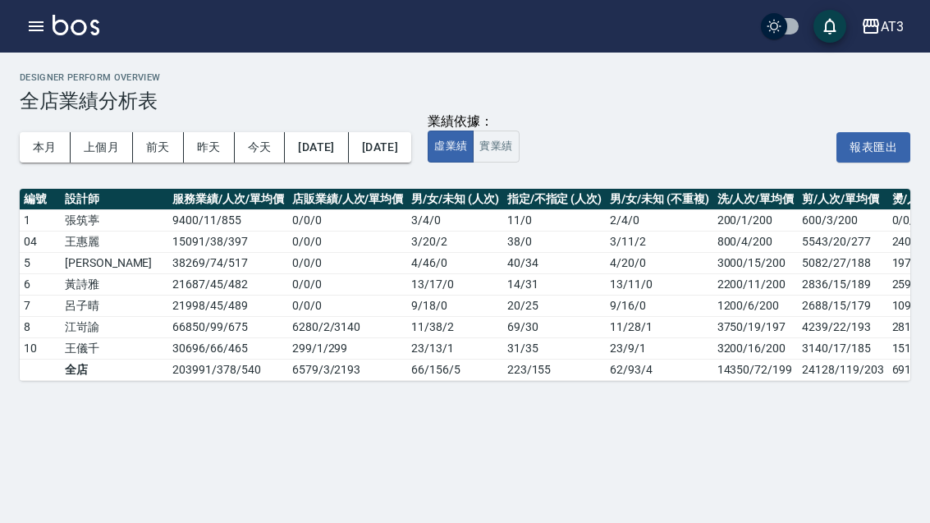
click at [85, 30] on img at bounding box center [76, 25] width 47 height 21
